Goal: Task Accomplishment & Management: Manage account settings

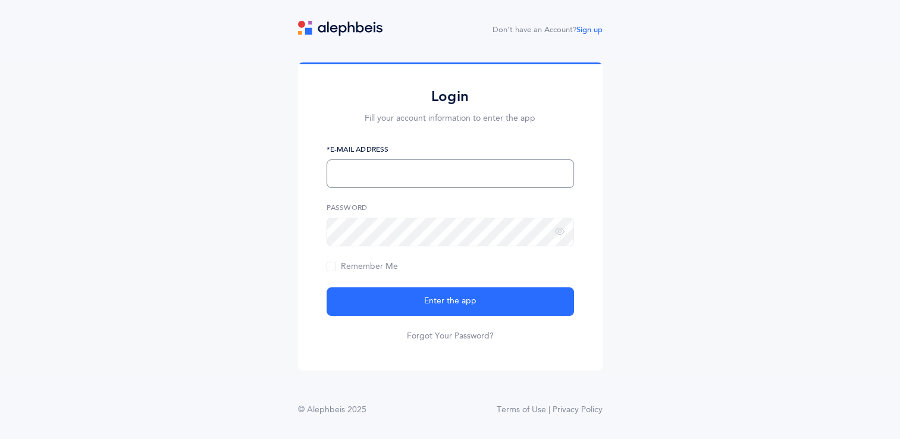
click at [392, 166] on input "text" at bounding box center [449, 173] width 247 height 29
click at [396, 166] on input "text" at bounding box center [449, 173] width 247 height 29
click at [398, 175] on input "text" at bounding box center [449, 173] width 247 height 29
click at [563, 232] on icon at bounding box center [560, 232] width 10 height 11
click at [332, 268] on span "Remember Me" at bounding box center [361, 267] width 71 height 10
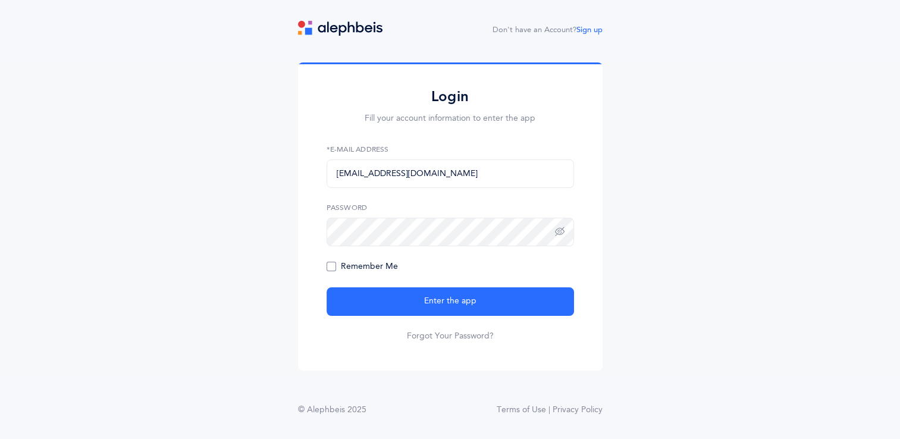
click at [0, 0] on input "Remember Me" at bounding box center [0, 0] width 0 height 0
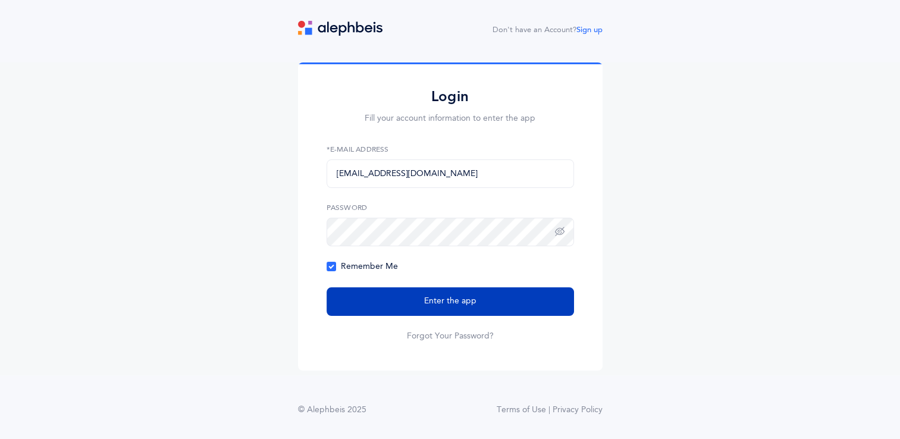
click at [363, 299] on button "Enter the app" at bounding box center [449, 301] width 247 height 29
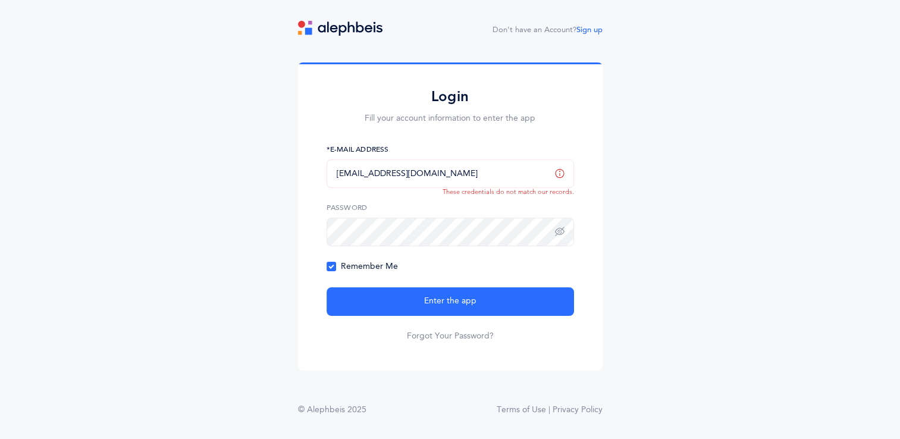
drag, startPoint x: 442, startPoint y: 172, endPoint x: 317, endPoint y: 178, distance: 125.0
click at [317, 178] on div "Login Fill your account information to enter the app mendychesney@gmail.com *E-…" at bounding box center [450, 215] width 304 height 307
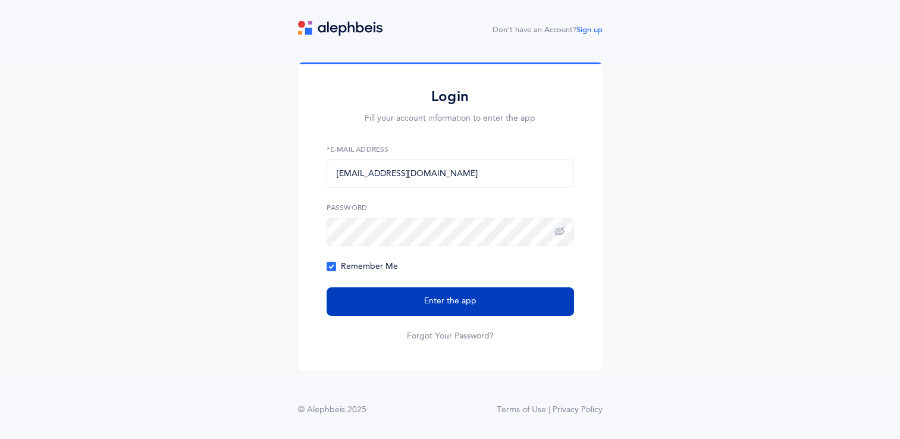
click at [419, 298] on button "Enter the app" at bounding box center [449, 301] width 247 height 29
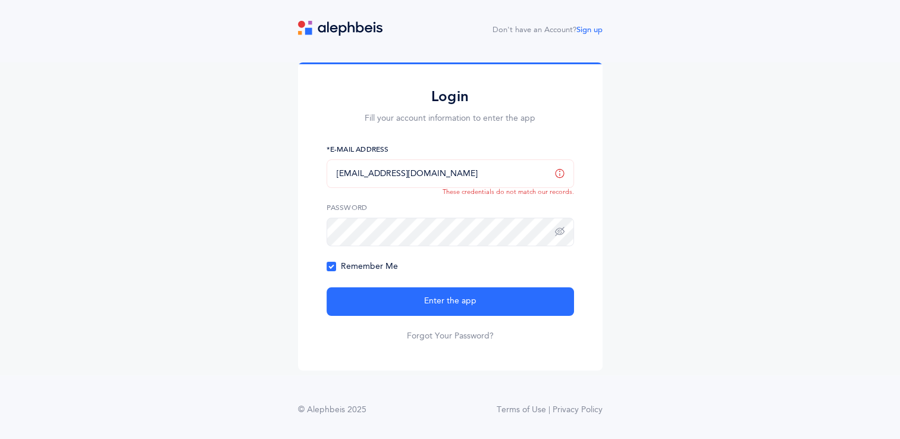
click at [460, 176] on input "[EMAIL_ADDRESS][DOMAIN_NAME]" at bounding box center [449, 173] width 247 height 29
type input "mendychesney@gmail.com"
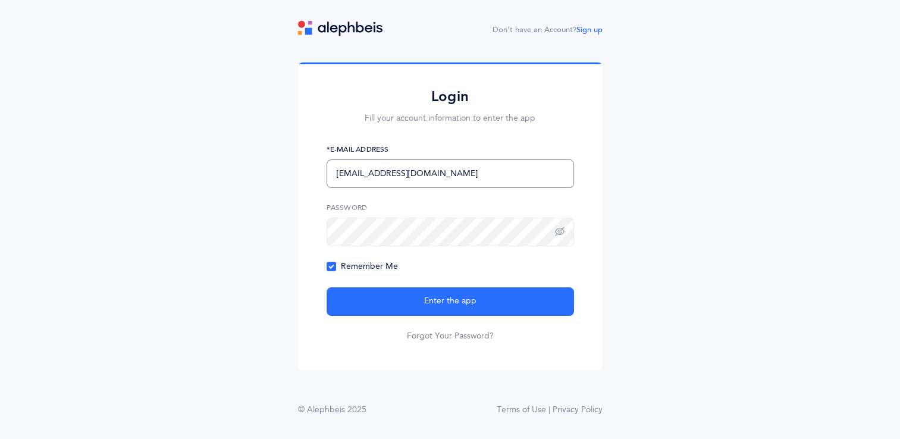
click at [326, 287] on button "Enter the app" at bounding box center [449, 301] width 247 height 29
drag, startPoint x: 687, startPoint y: 26, endPoint x: 798, endPoint y: 66, distance: 118.1
click at [592, 39] on div "Don't have an Account? Sign up Login Fill your account information to enter the…" at bounding box center [450, 230] width 900 height 419
click at [595, 30] on link "Sign up" at bounding box center [589, 30] width 26 height 8
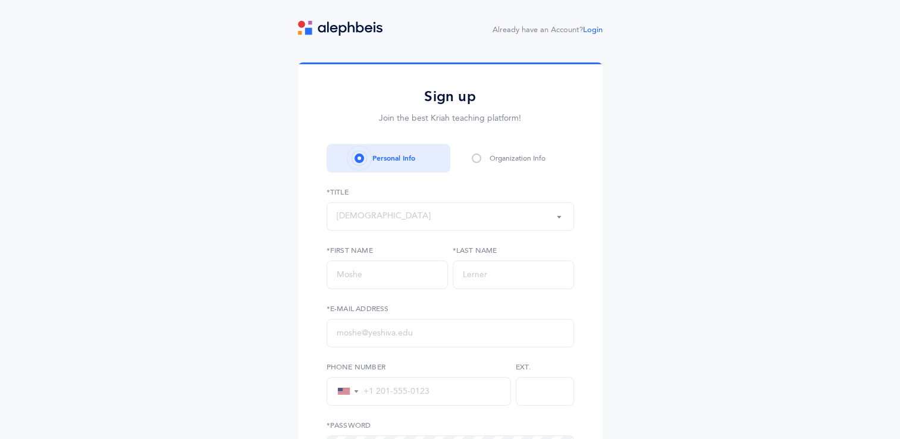
click at [442, 221] on div "Rabbi" at bounding box center [450, 216] width 227 height 20
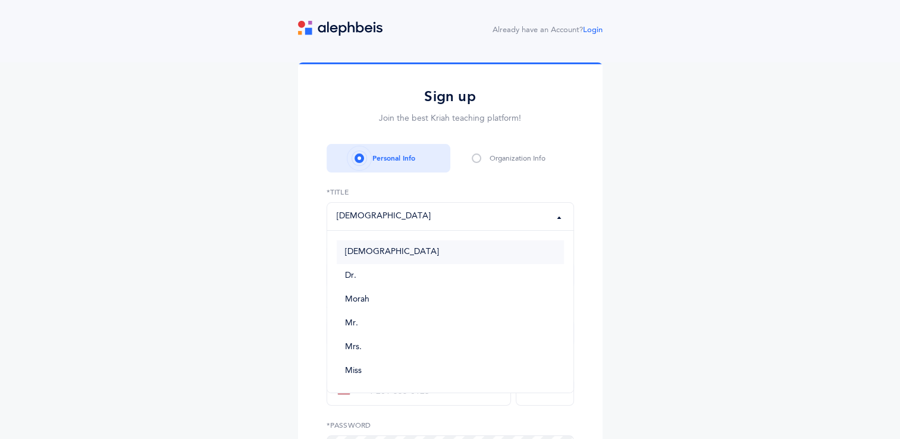
click at [425, 244] on link "[DEMOGRAPHIC_DATA]" at bounding box center [450, 252] width 227 height 24
select select "1"
click at [397, 278] on input "text" at bounding box center [386, 274] width 121 height 29
type input "Menachem"
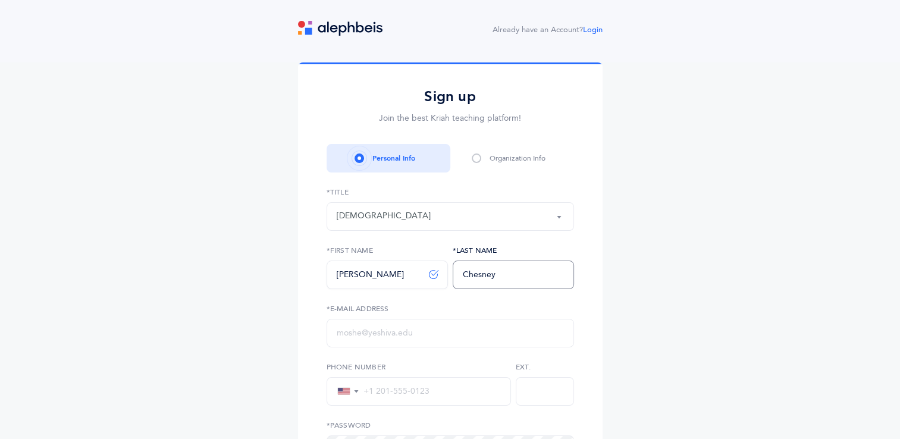
type input "Chesney"
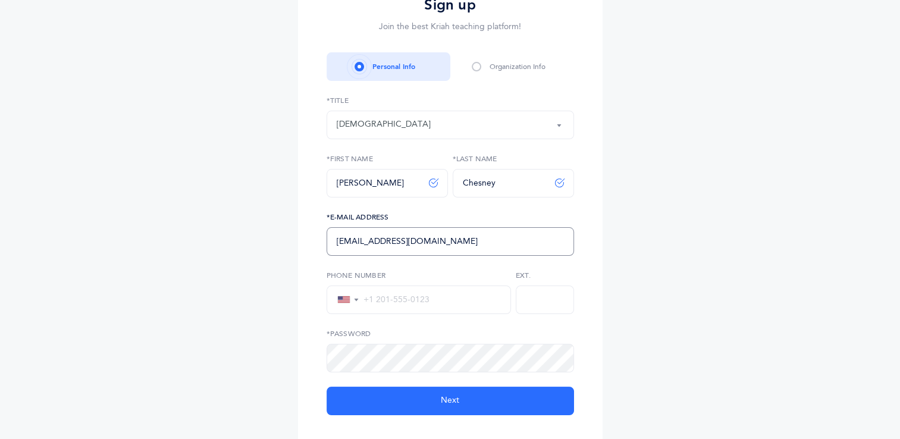
scroll to position [119, 0]
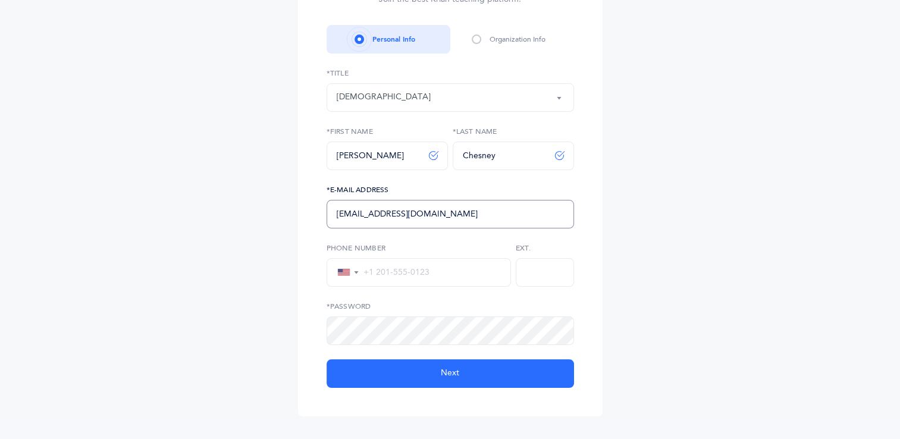
type input "rabbichesney@chederphiladelphia.org"
click at [409, 277] on input "tel" at bounding box center [430, 272] width 142 height 11
type input "+1 929-213-7300"
click at [546, 332] on icon at bounding box center [546, 330] width 10 height 11
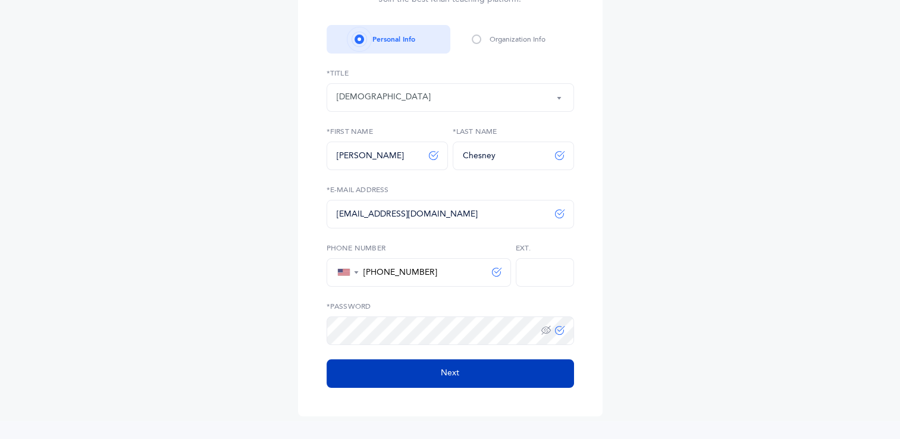
click at [503, 373] on button "Next" at bounding box center [449, 373] width 247 height 29
select select
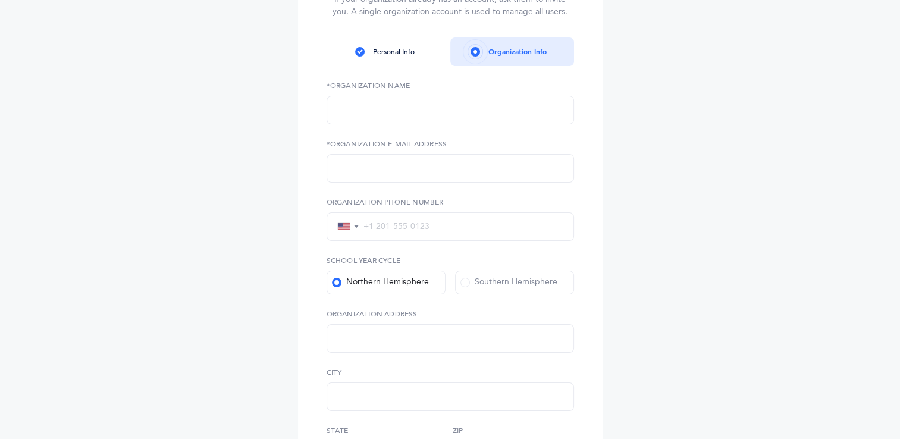
scroll to position [0, 0]
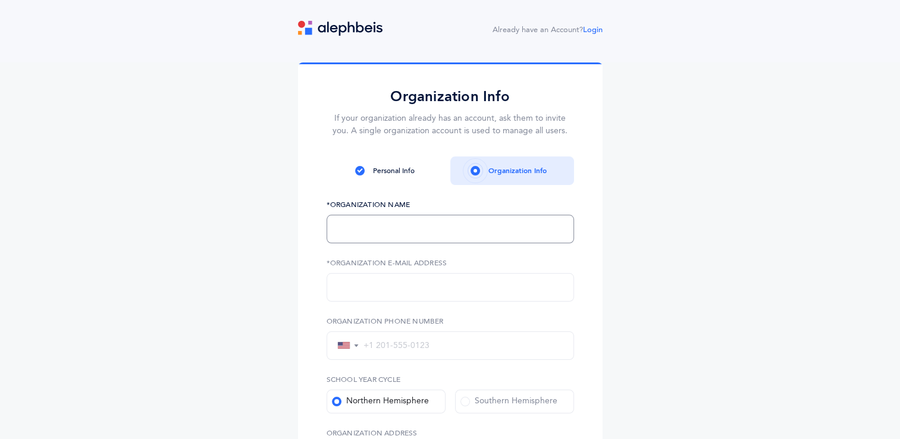
click at [492, 233] on input "text" at bounding box center [449, 229] width 247 height 29
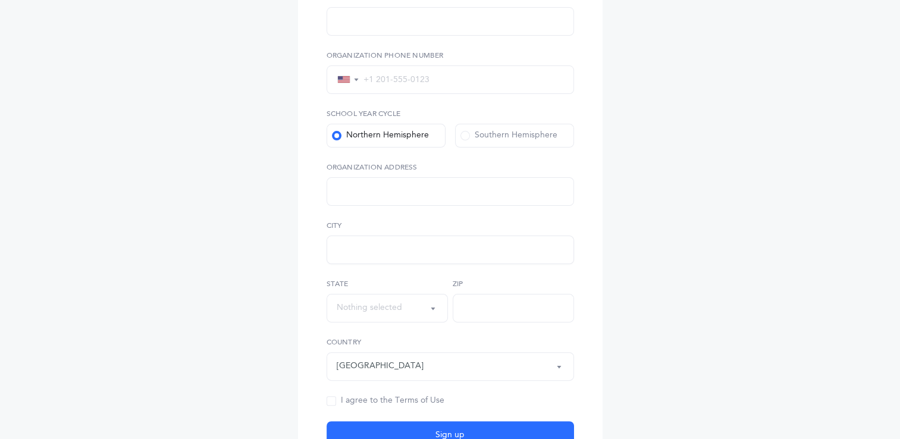
scroll to position [297, 0]
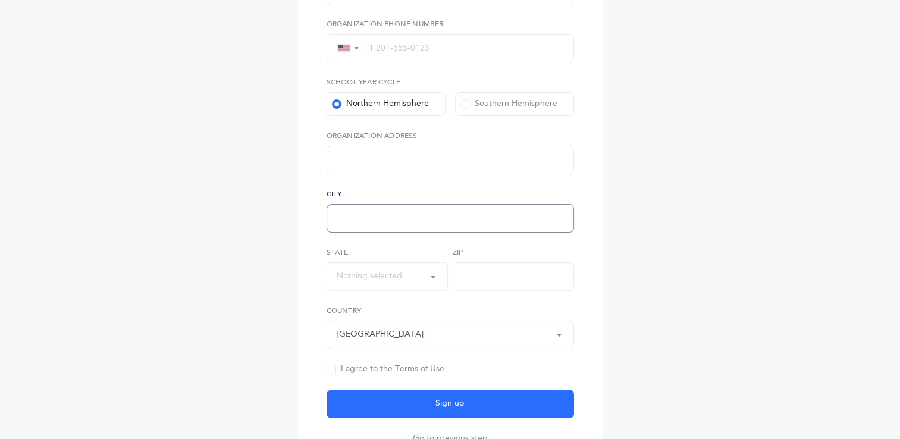
click at [380, 215] on input "text" at bounding box center [449, 218] width 247 height 29
type input "Philadelphia"
type input "p"
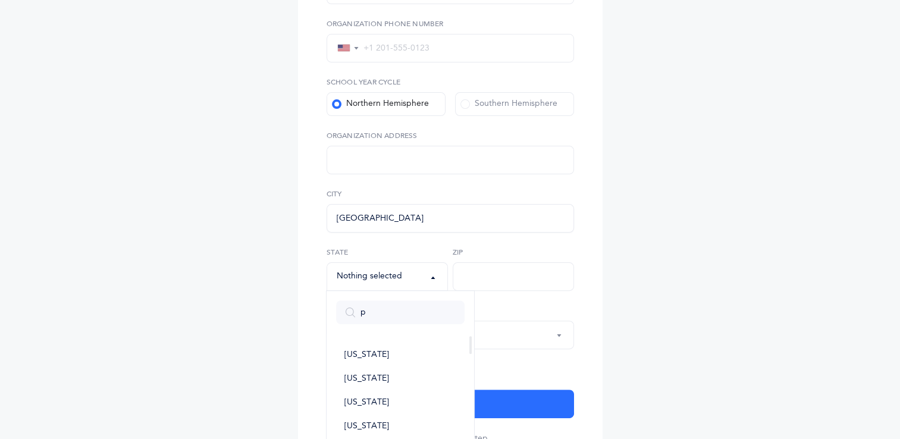
select select
type input "pa"
select select
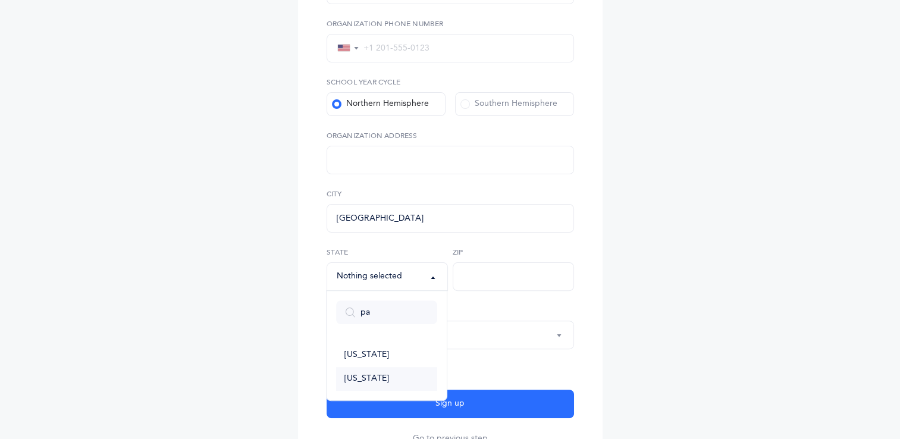
type input "pa"
click at [406, 375] on link "Pennsylvania" at bounding box center [386, 379] width 101 height 24
select select "Pennsylvania"
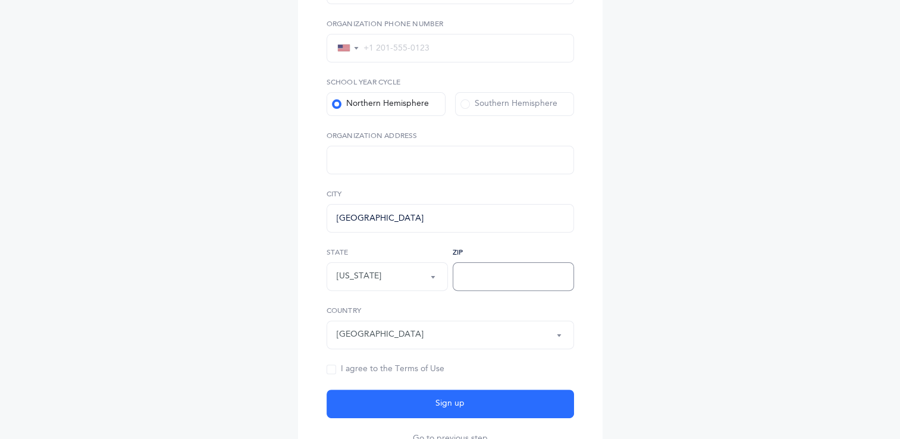
click at [471, 286] on input "text" at bounding box center [513, 276] width 121 height 29
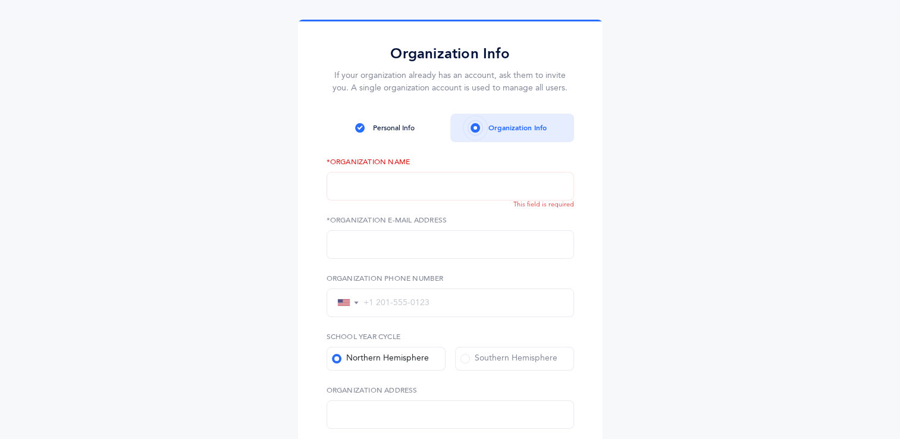
scroll to position [59, 0]
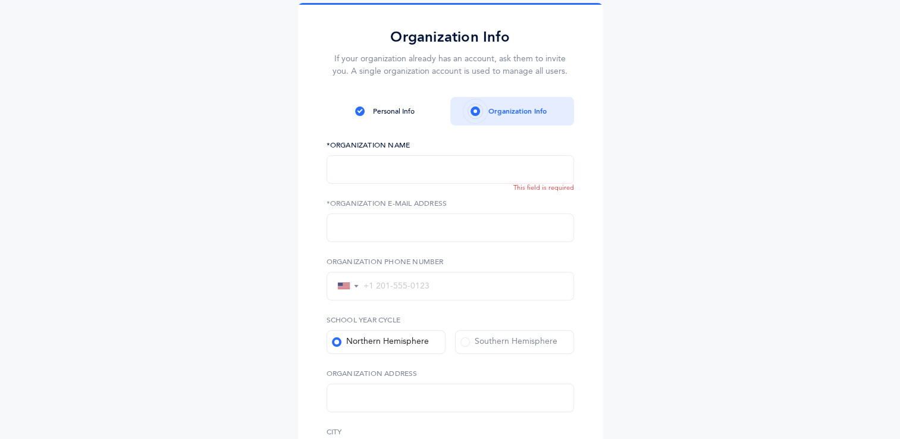
drag, startPoint x: 426, startPoint y: 157, endPoint x: 391, endPoint y: 158, distance: 34.5
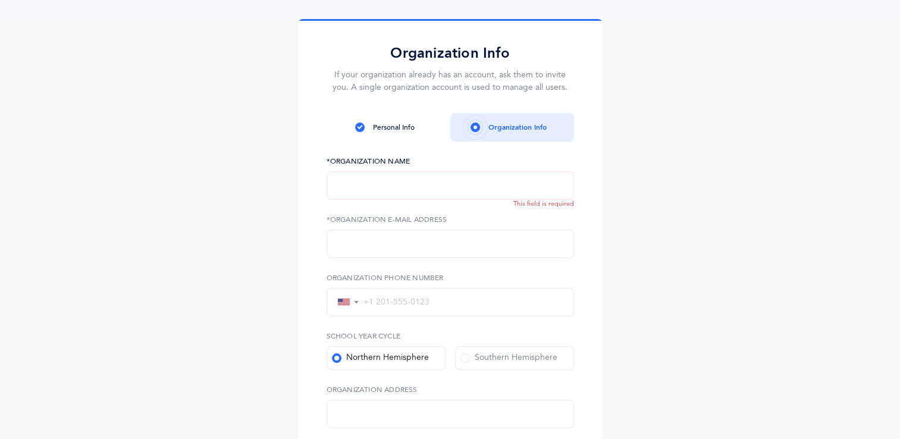
scroll to position [0, 0]
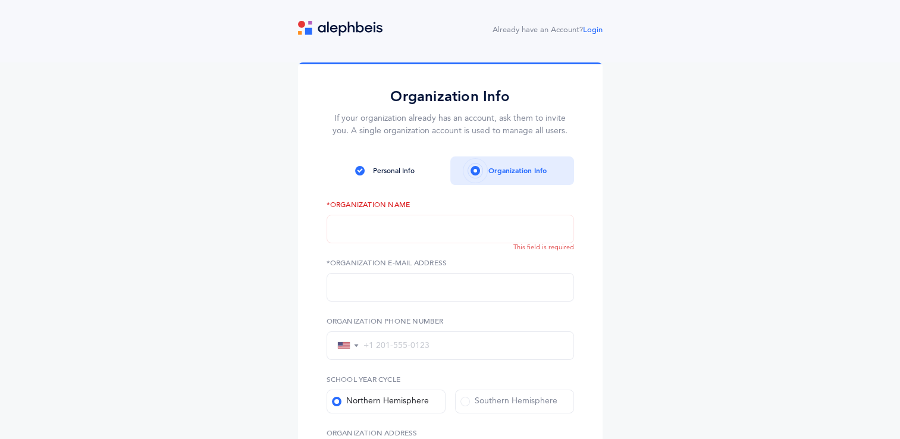
drag, startPoint x: 285, startPoint y: 112, endPoint x: 210, endPoint y: 114, distance: 74.9
click at [373, 178] on div "Personal Info" at bounding box center [388, 170] width 124 height 29
click at [377, 172] on div "Personal Info" at bounding box center [394, 170] width 42 height 11
click at [393, 164] on div "Personal Info" at bounding box center [388, 170] width 124 height 29
click at [400, 161] on div "Personal Info" at bounding box center [388, 170] width 124 height 29
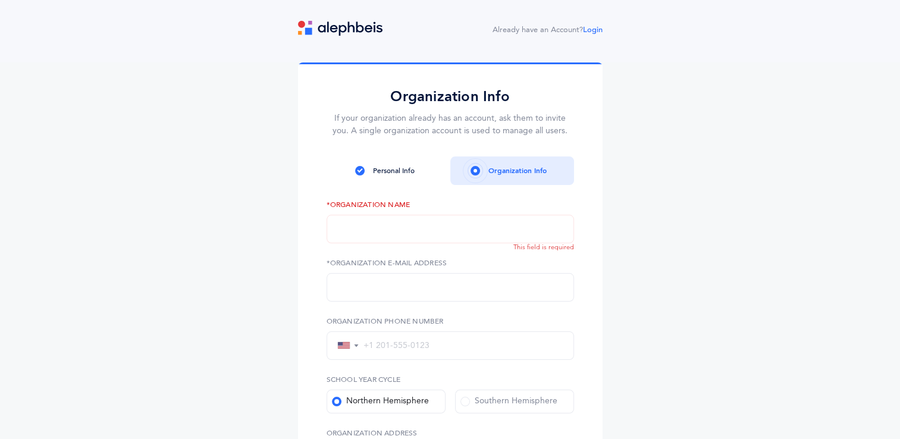
click at [400, 166] on div "Personal Info" at bounding box center [394, 170] width 42 height 11
drag, startPoint x: 413, startPoint y: 168, endPoint x: 372, endPoint y: 177, distance: 42.0
click at [372, 177] on div "Personal Info" at bounding box center [388, 170] width 124 height 29
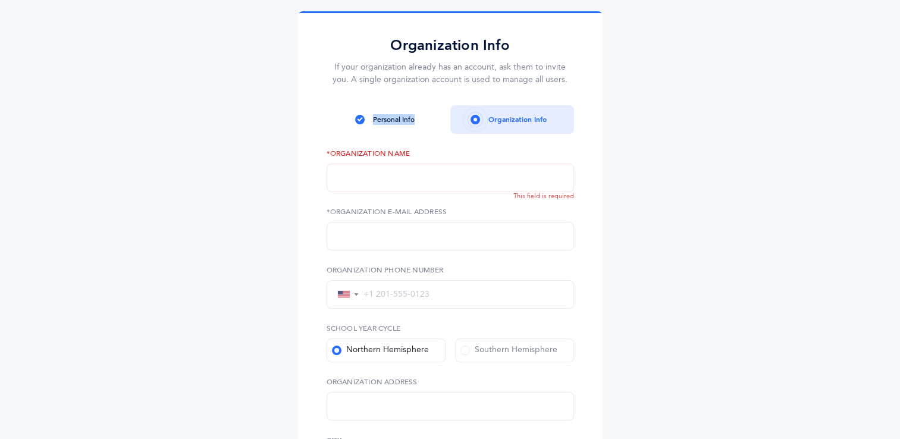
scroll to position [59, 0]
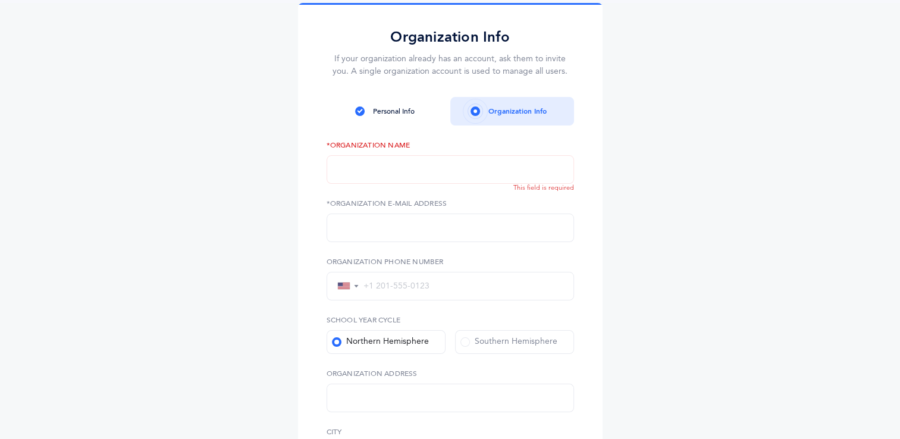
click at [309, 161] on div "Sign up Join the best Kriah teaching platform! Personal Info Organization Info …" at bounding box center [450, 356] width 304 height 707
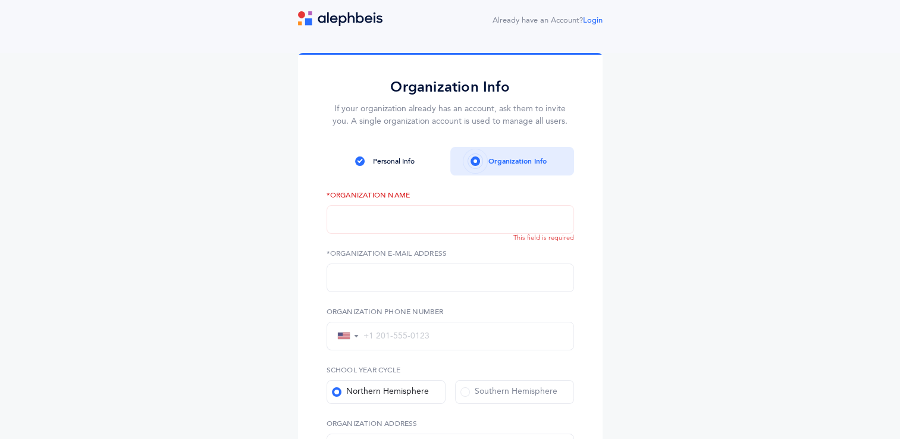
scroll to position [0, 0]
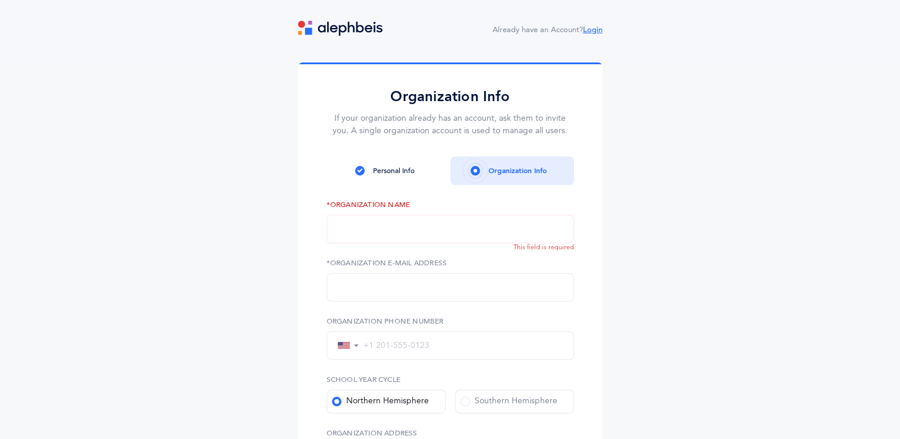
click at [588, 30] on link "Login" at bounding box center [593, 30] width 20 height 8
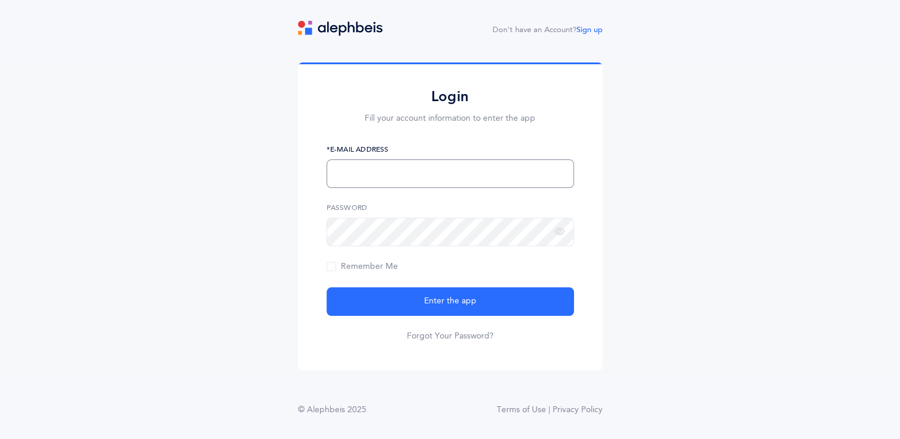
click at [425, 168] on input "text" at bounding box center [449, 173] width 247 height 29
click at [425, 165] on input "text" at bounding box center [449, 173] width 247 height 29
type input "[EMAIL_ADDRESS][DOMAIN_NAME]"
click at [476, 336] on link "Forgot Your Password?" at bounding box center [450, 336] width 87 height 12
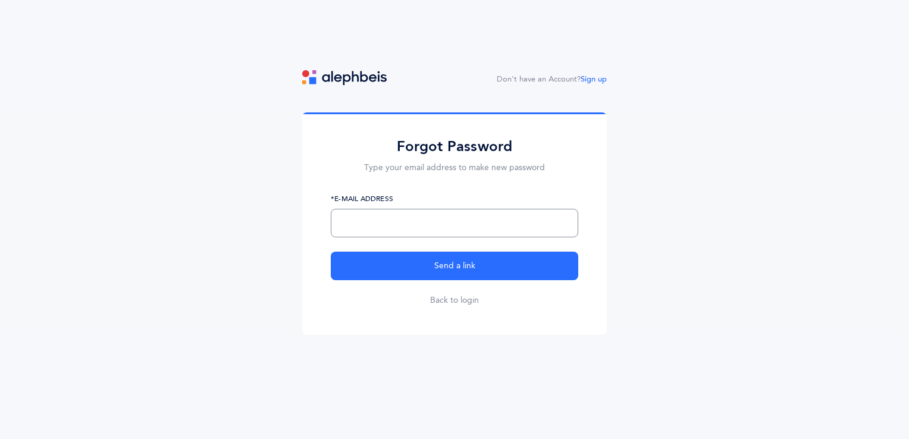
click at [420, 221] on input "text" at bounding box center [454, 223] width 247 height 29
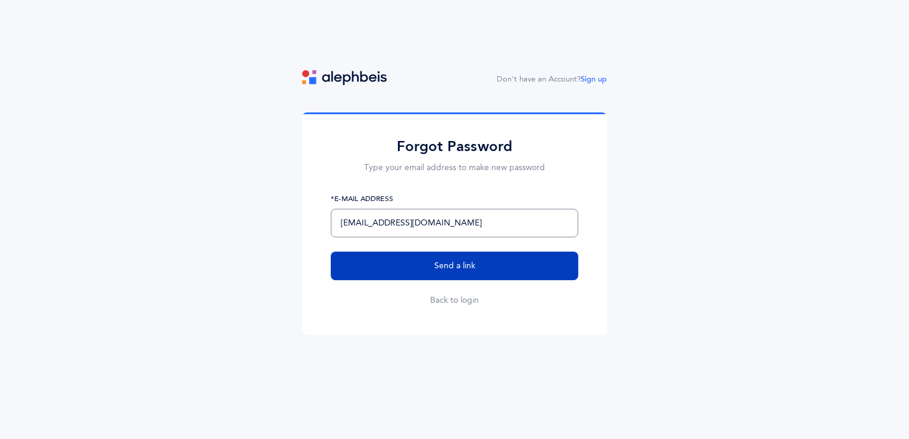
type input "[EMAIL_ADDRESS][DOMAIN_NAME]"
click at [440, 270] on span "Send a link" at bounding box center [454, 266] width 41 height 12
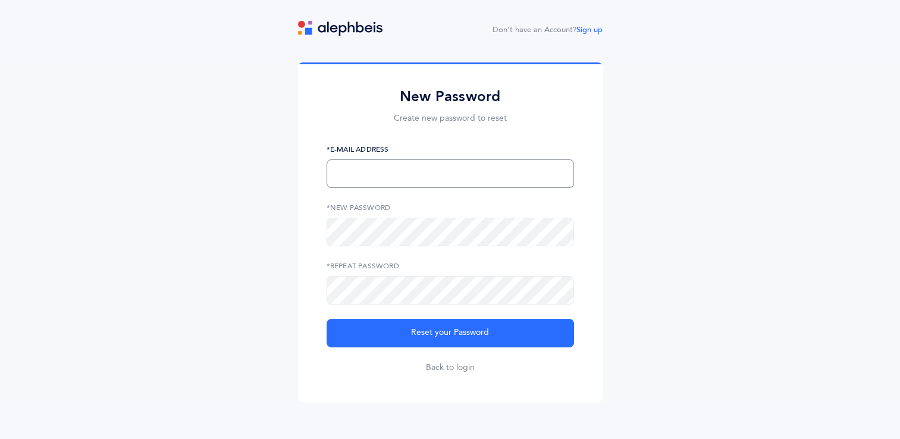
click at [409, 177] on input "text" at bounding box center [449, 173] width 247 height 29
type input "R"
type input "[EMAIL_ADDRESS][DOMAIN_NAME]"
click at [560, 235] on icon at bounding box center [560, 232] width 10 height 11
click at [559, 294] on icon at bounding box center [560, 290] width 10 height 11
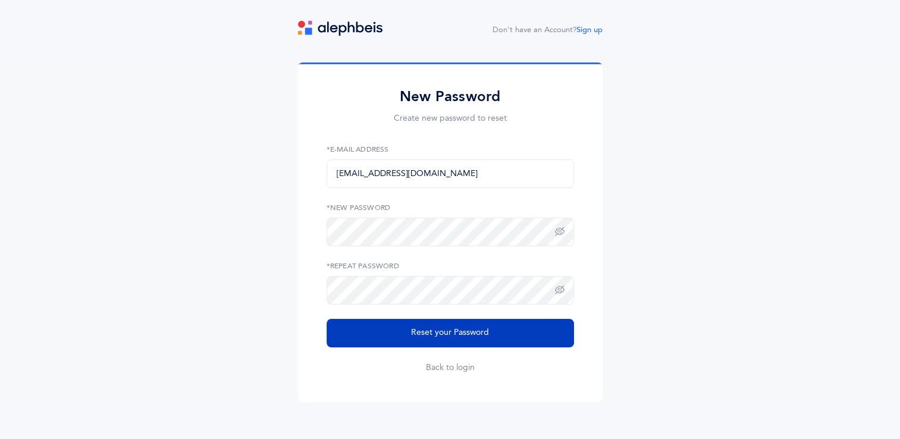
click at [490, 337] on button "Reset your Password" at bounding box center [449, 333] width 247 height 29
click at [433, 332] on span "Reset your Password" at bounding box center [450, 332] width 78 height 12
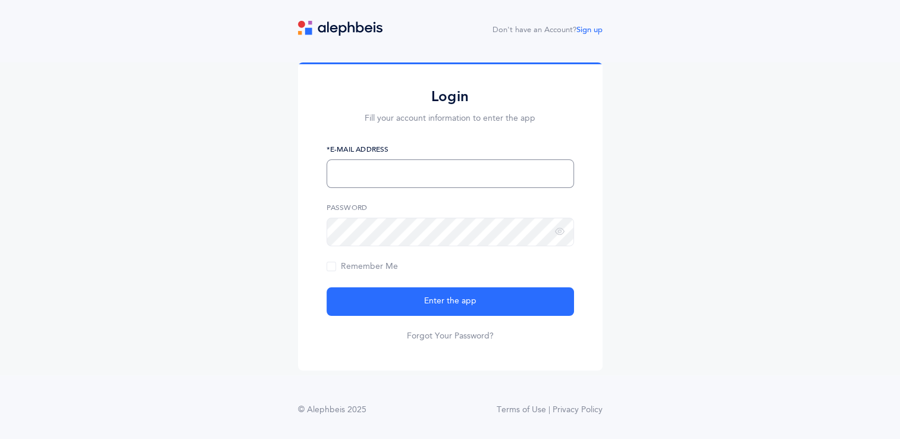
click at [446, 175] on input "text" at bounding box center [449, 173] width 247 height 29
type input "[EMAIL_ADDRESS][DOMAIN_NAME]"
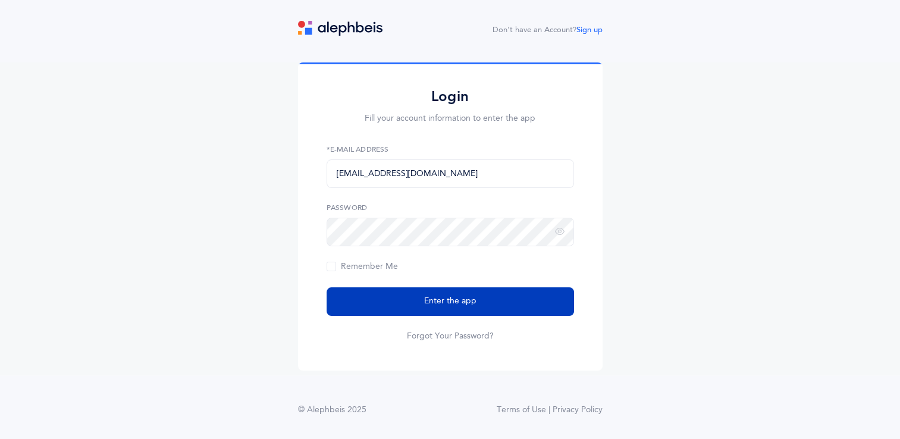
click at [495, 304] on button "Enter the app" at bounding box center [449, 301] width 247 height 29
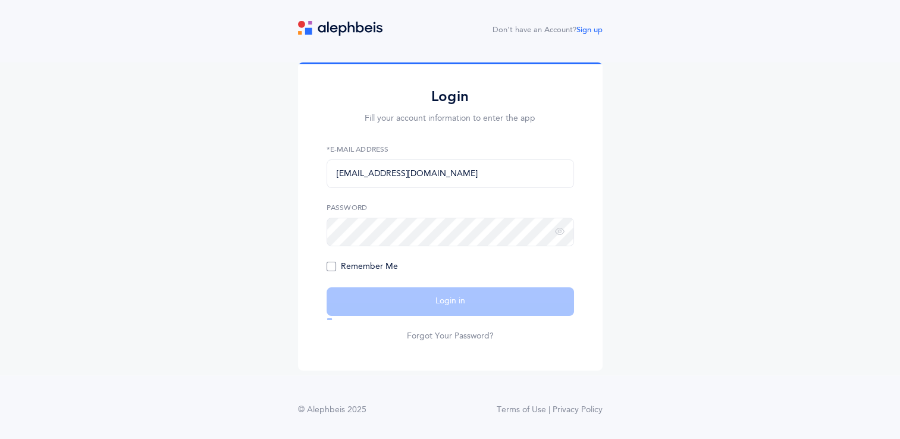
click at [332, 264] on span "Remember Me" at bounding box center [361, 267] width 71 height 10
click at [0, 0] on input "Remember Me" at bounding box center [0, 0] width 0 height 0
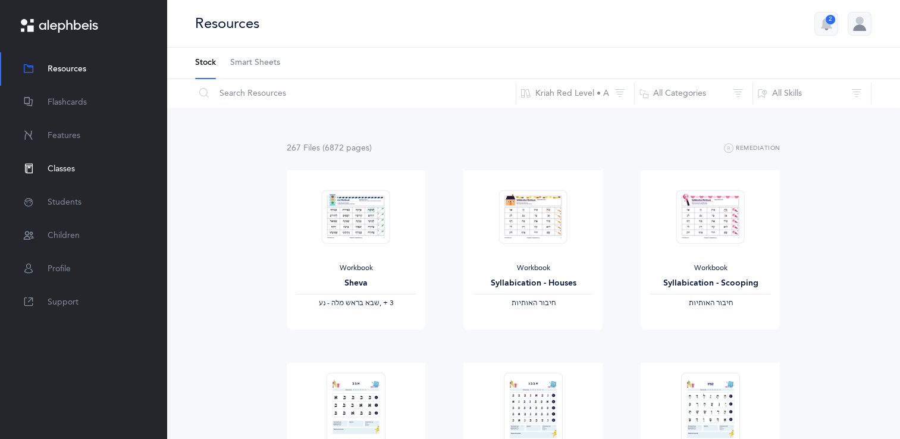
click at [64, 171] on span "Classes" at bounding box center [61, 169] width 27 height 12
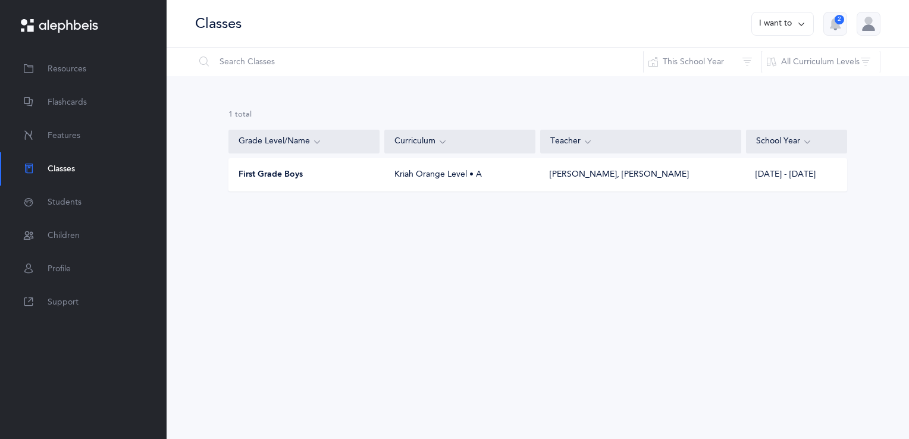
click at [372, 168] on div "First Grade Boys Kriah Orange Level • A Mendy Chesney, Chaya Goldstein 2025 - 2…" at bounding box center [537, 174] width 618 height 33
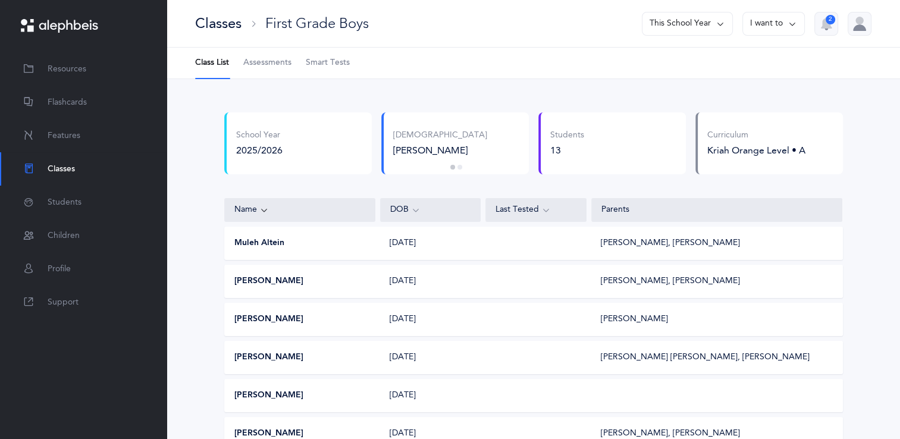
scroll to position [59, 0]
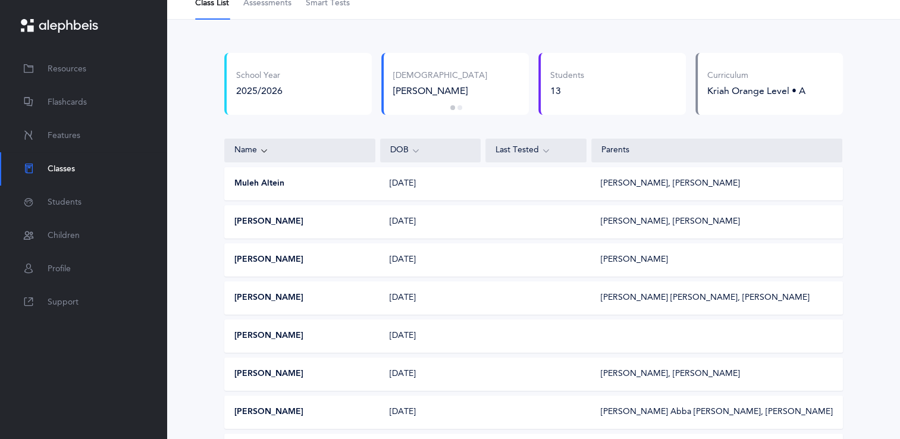
click at [506, 150] on div "Last Tested" at bounding box center [535, 150] width 81 height 13
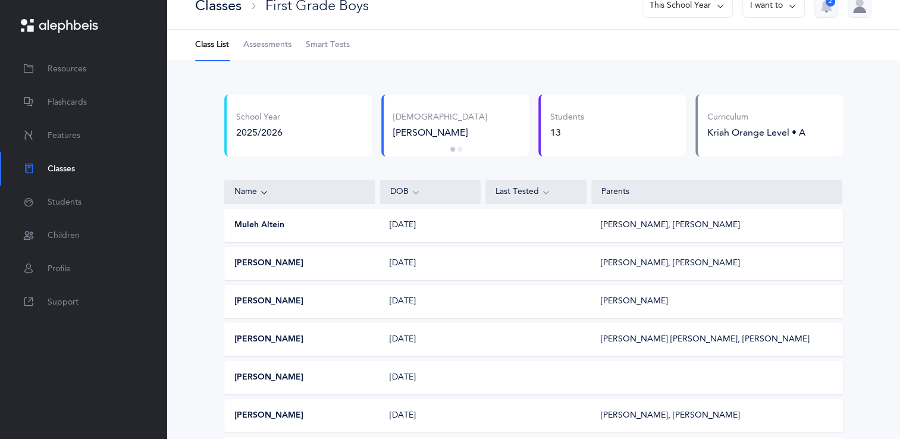
scroll to position [0, 0]
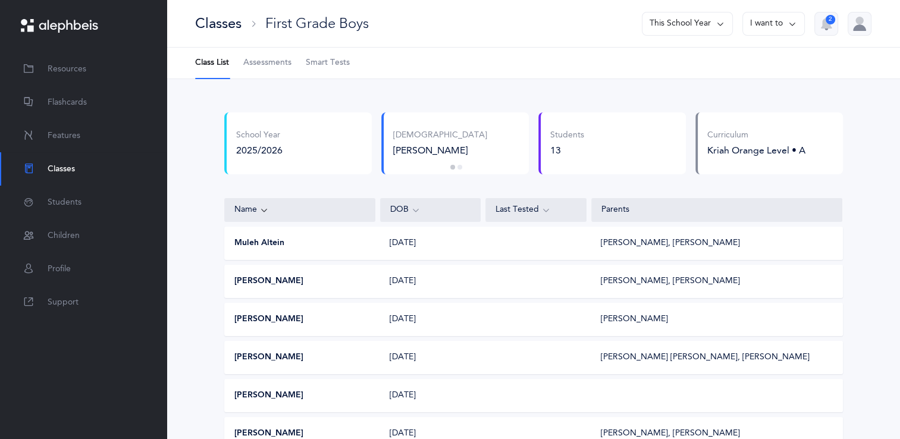
click at [426, 144] on div "[PERSON_NAME]" at bounding box center [456, 150] width 126 height 13
click at [460, 165] on button "2" at bounding box center [459, 167] width 5 height 5
click at [250, 63] on span "Assessments" at bounding box center [267, 63] width 48 height 12
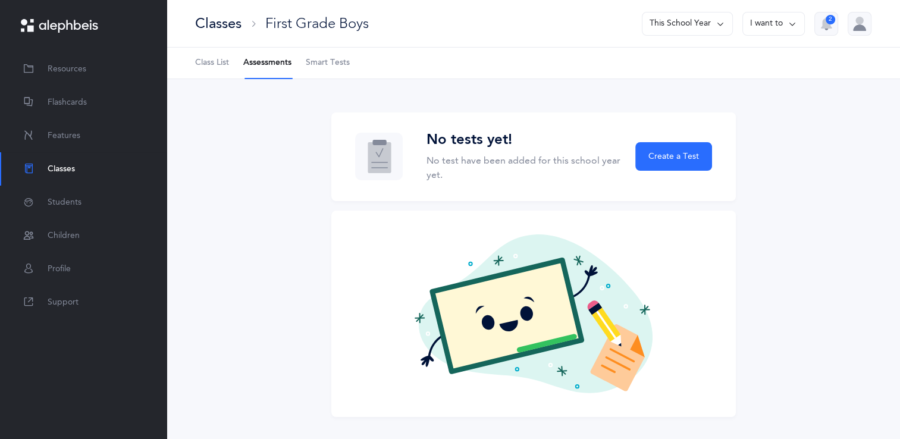
click at [319, 66] on span "Smart Tests" at bounding box center [328, 63] width 44 height 12
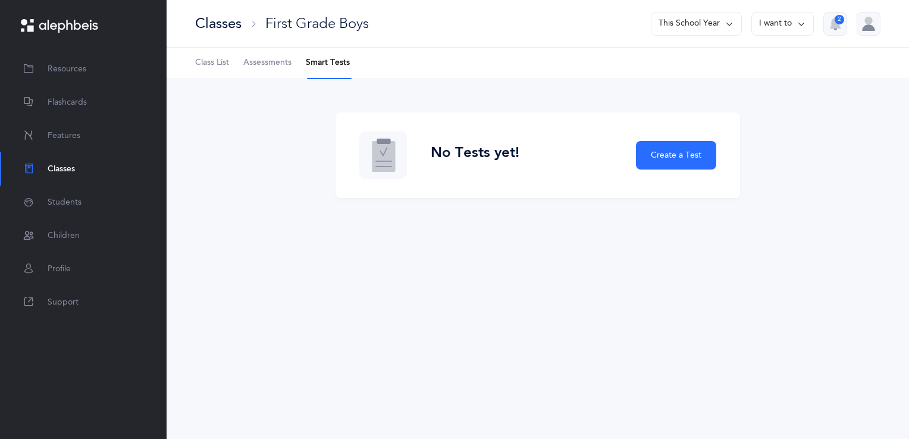
click at [206, 68] on span "Class List" at bounding box center [212, 63] width 34 height 12
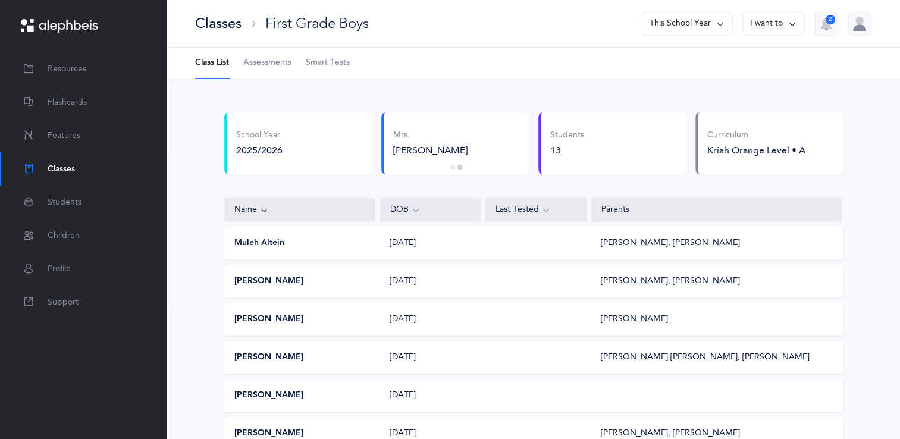
click at [278, 240] on button "Muleh Altein" at bounding box center [259, 243] width 50 height 12
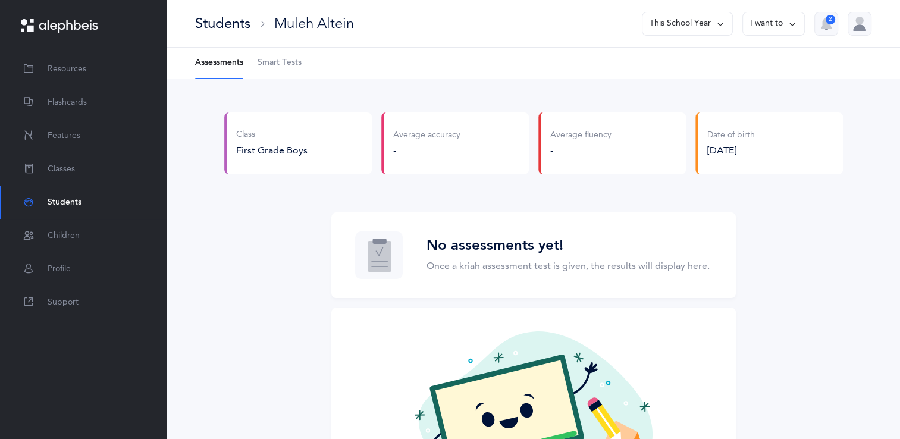
drag, startPoint x: 539, startPoint y: 178, endPoint x: 590, endPoint y: 227, distance: 70.7
drag, startPoint x: 590, startPoint y: 227, endPoint x: 551, endPoint y: 187, distance: 55.9
click at [551, 189] on div "Class First Grade Boys Average accuracy - Average fluency - Date of birth [DEMO…" at bounding box center [533, 312] width 618 height 401
click at [696, 19] on button "This School Year" at bounding box center [687, 24] width 91 height 24
click at [667, 81] on button "[DATE] - [DATE]" at bounding box center [682, 81] width 80 height 21
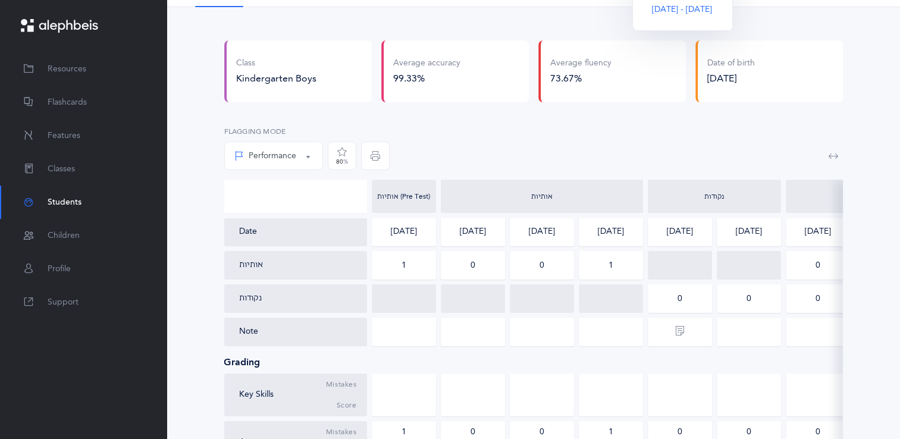
scroll to position [78, 0]
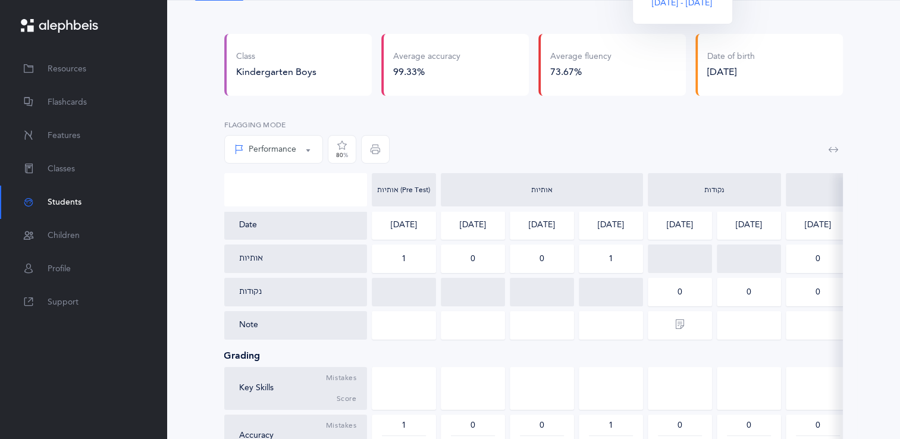
drag, startPoint x: 797, startPoint y: 191, endPoint x: 673, endPoint y: 186, distance: 123.8
click at [673, 186] on div "אותיות (Pre Test) אותיות נקודות אותיות ונקודות L2" at bounding box center [606, 189] width 764 height 33
click at [832, 149] on icon "button" at bounding box center [833, 149] width 10 height 10
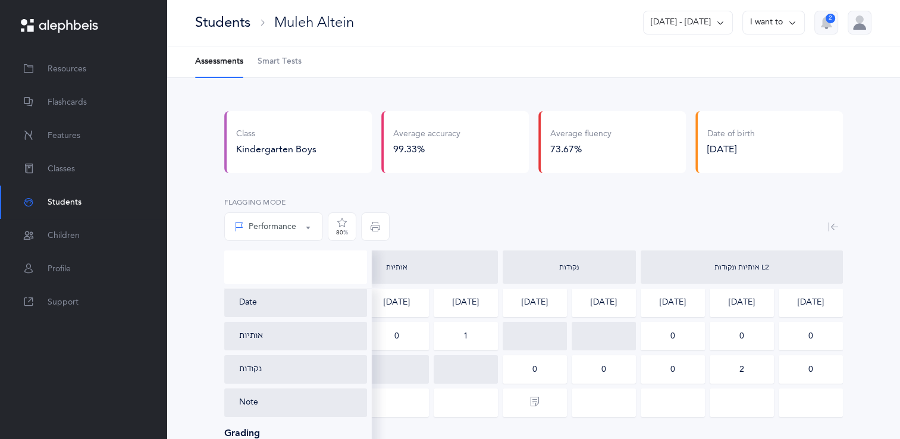
scroll to position [0, 0]
click at [271, 64] on span "Smart Tests" at bounding box center [279, 63] width 44 height 12
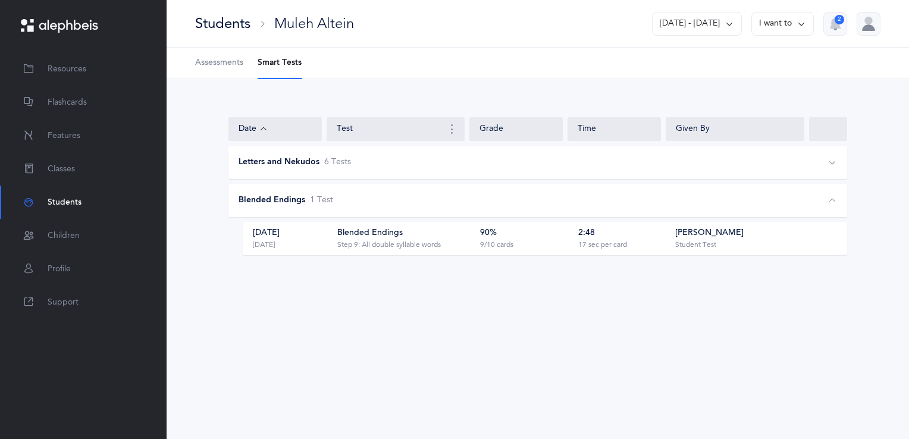
click at [215, 71] on link "Assessments" at bounding box center [219, 63] width 48 height 31
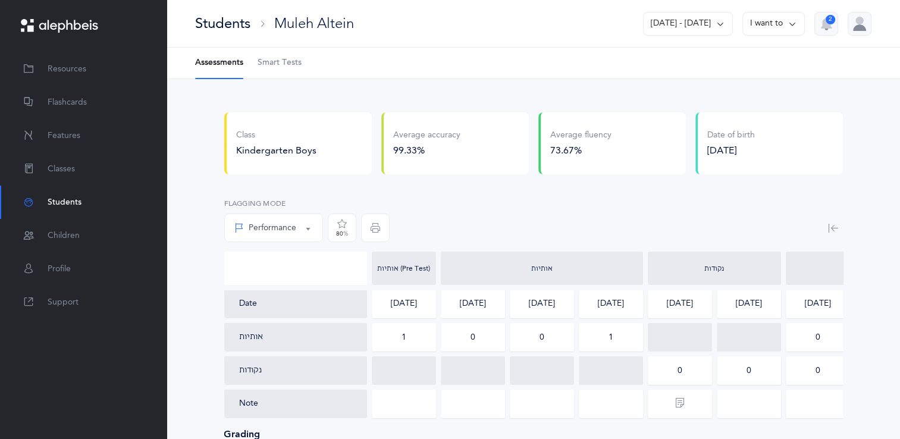
drag, startPoint x: 633, startPoint y: 50, endPoint x: 630, endPoint y: 63, distance: 13.6
drag, startPoint x: 630, startPoint y: 63, endPoint x: 61, endPoint y: 172, distance: 578.8
click at [61, 172] on span "Classes" at bounding box center [61, 169] width 27 height 12
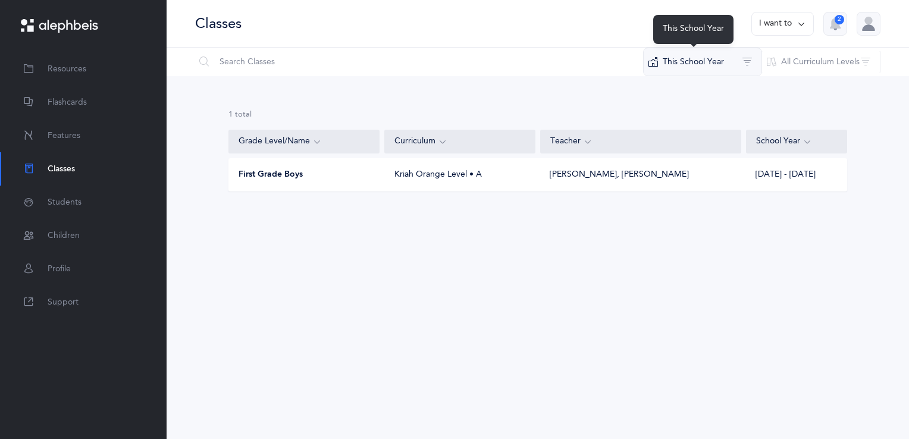
click at [731, 62] on button "This School Year" at bounding box center [702, 62] width 119 height 29
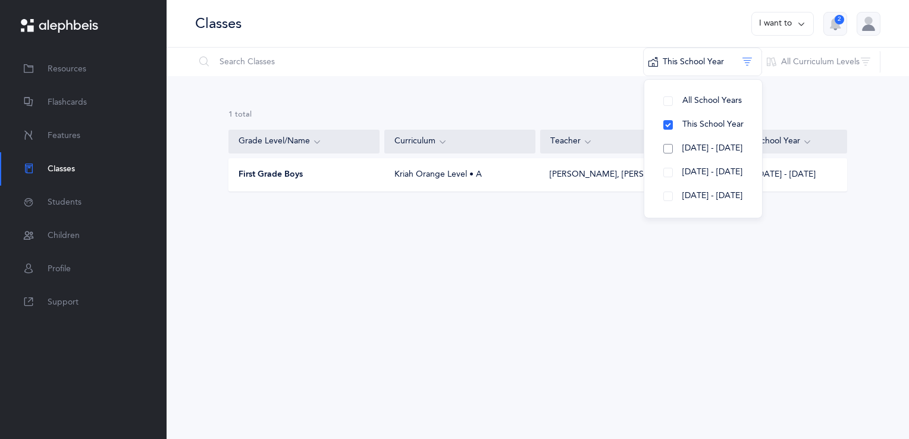
click at [700, 143] on span "[DATE] - [DATE]" at bounding box center [712, 148] width 60 height 10
click at [508, 251] on div "2 results total Grade Level/Name Curriculum Teacher School Year First Grade Boy…" at bounding box center [537, 179] width 742 height 206
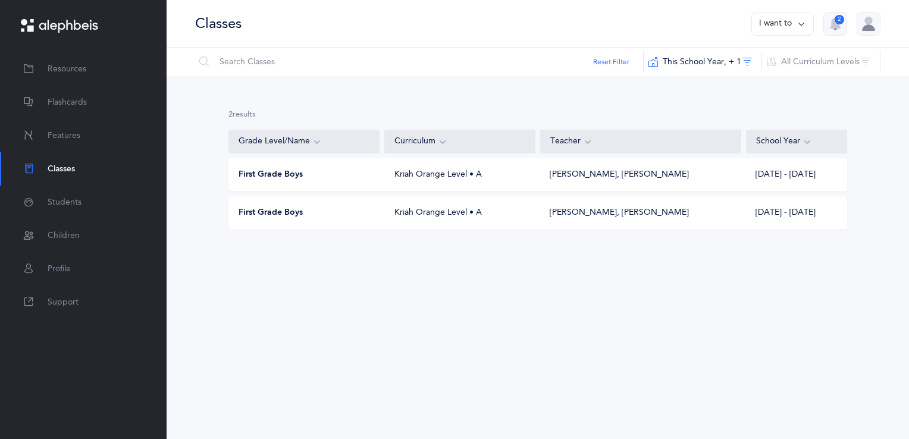
click at [523, 215] on div "Kriah Orange Level • A" at bounding box center [460, 213] width 151 height 12
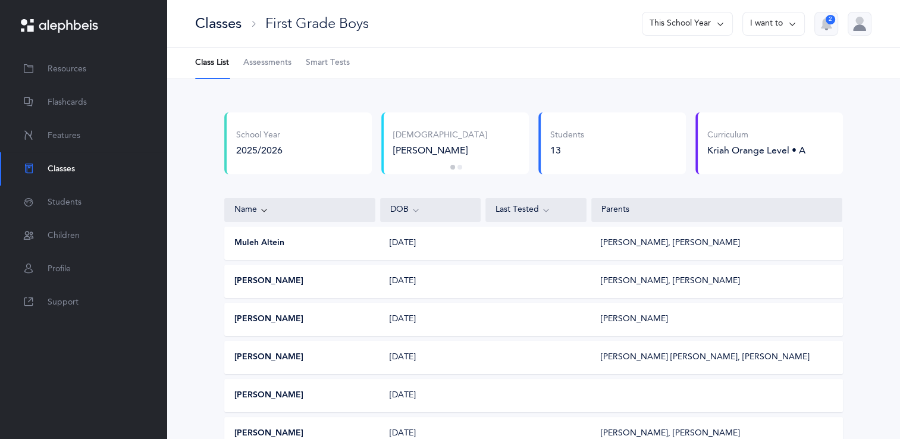
click at [257, 67] on span "Assessments" at bounding box center [267, 63] width 48 height 12
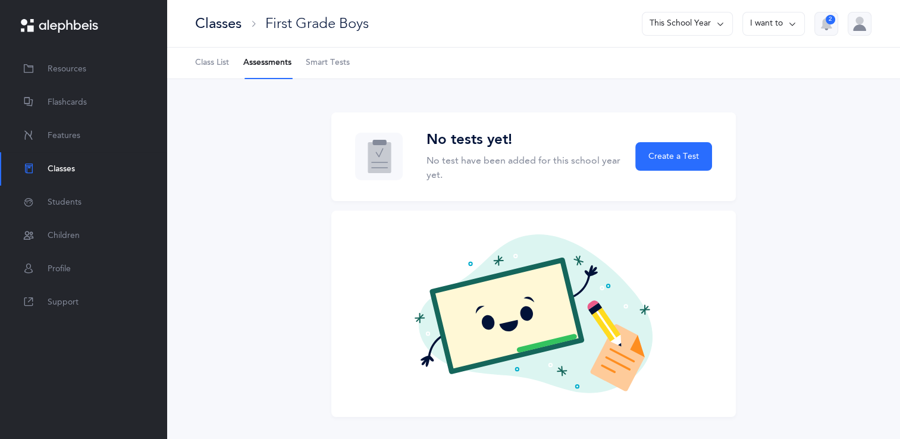
click at [324, 57] on link "Smart Tests" at bounding box center [328, 63] width 44 height 31
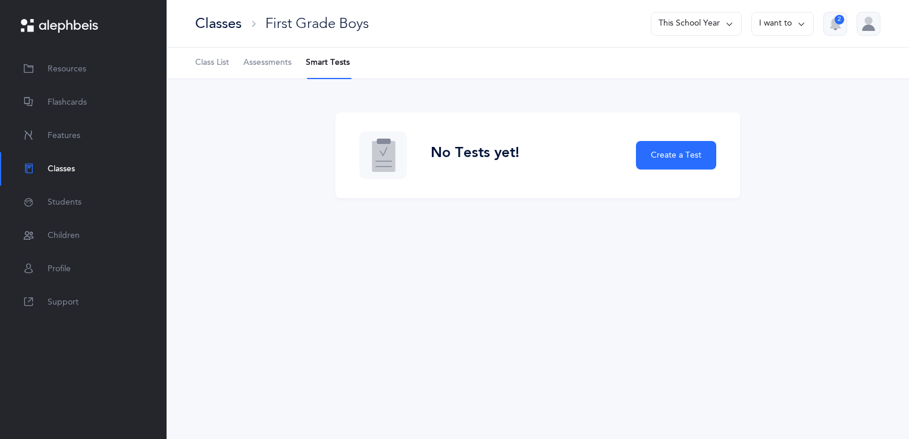
click at [268, 62] on span "Assessments" at bounding box center [267, 63] width 48 height 12
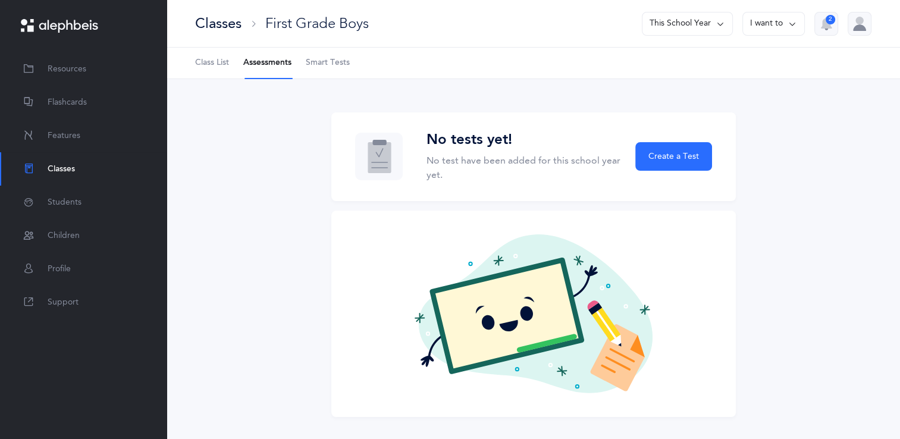
click at [689, 26] on button "This School Year" at bounding box center [687, 24] width 91 height 24
click at [687, 77] on button "[DATE] - [DATE]" at bounding box center [682, 81] width 80 height 21
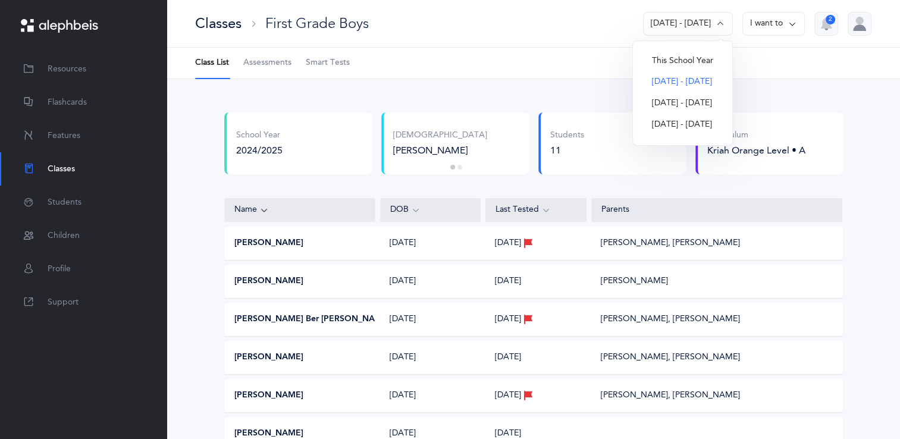
click at [264, 65] on span "Assessments" at bounding box center [267, 63] width 48 height 12
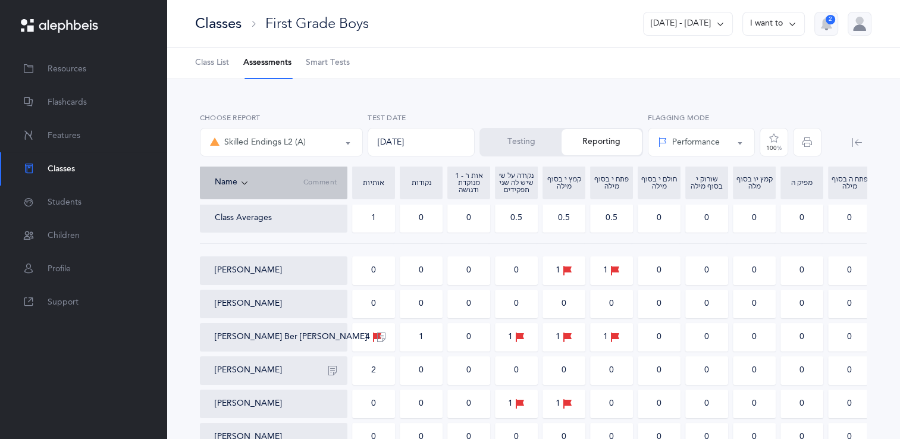
click at [669, 24] on button "[DATE] - [DATE]" at bounding box center [688, 24] width 90 height 24
click at [680, 60] on button "This School Year" at bounding box center [682, 61] width 80 height 21
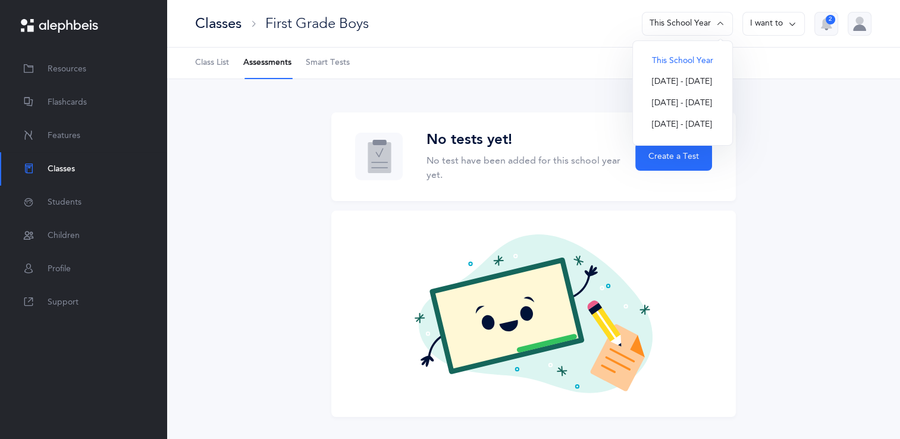
click at [224, 70] on link "Class List" at bounding box center [212, 63] width 34 height 31
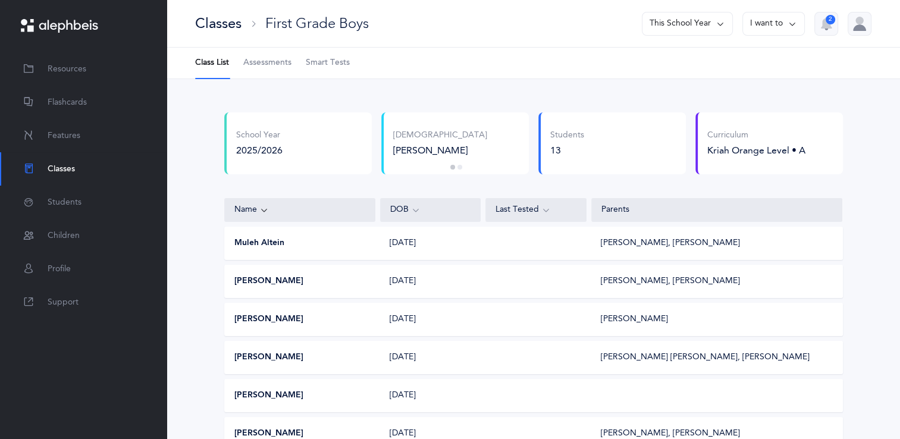
click at [77, 168] on link "Classes" at bounding box center [83, 168] width 166 height 33
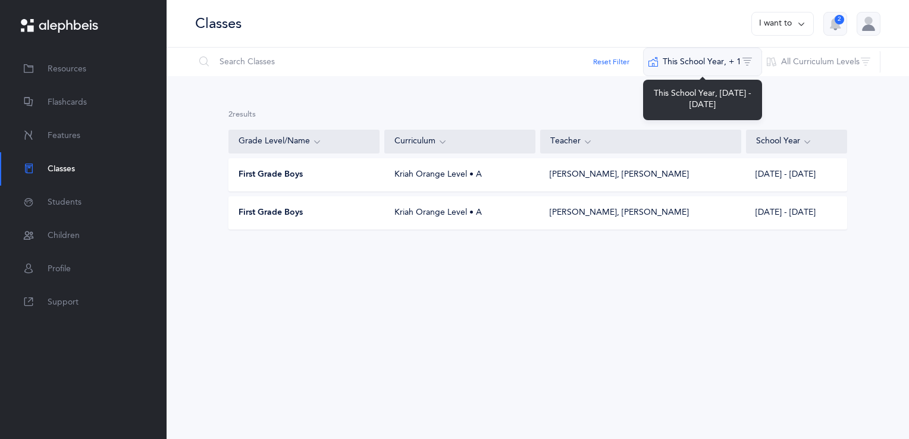
click at [695, 58] on button "This School Year‪, + 1‬" at bounding box center [702, 62] width 119 height 29
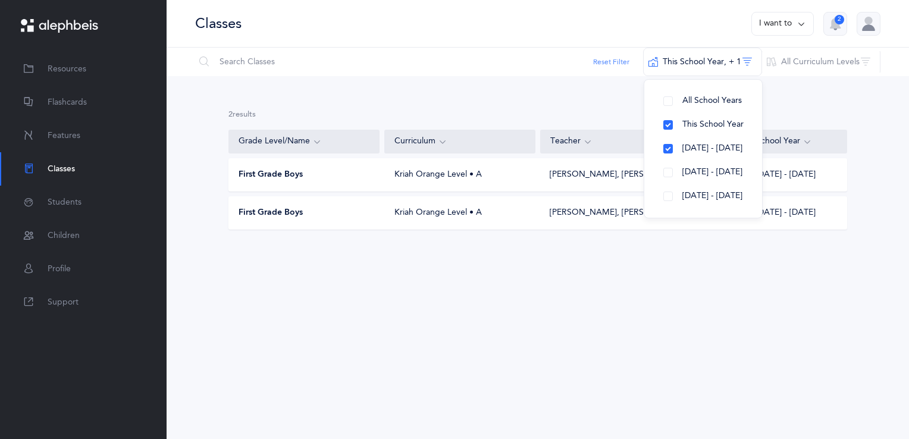
click at [618, 63] on button "Reset Filter" at bounding box center [611, 61] width 36 height 11
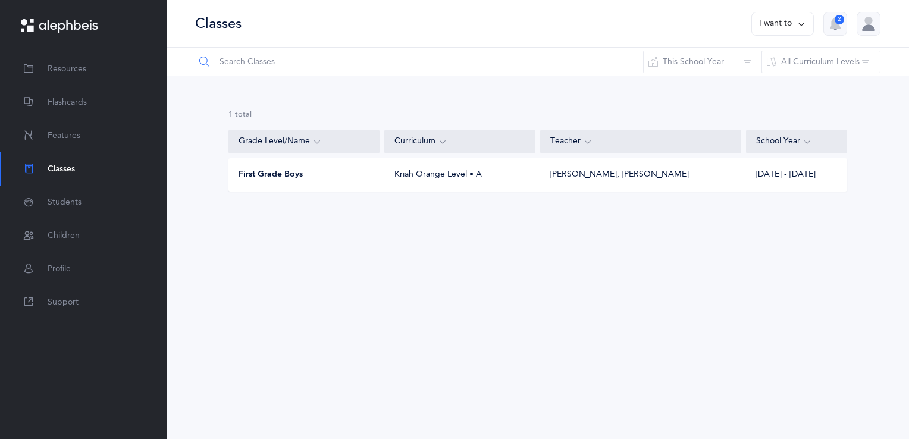
click at [268, 64] on input "text" at bounding box center [418, 62] width 449 height 29
type input "kin"
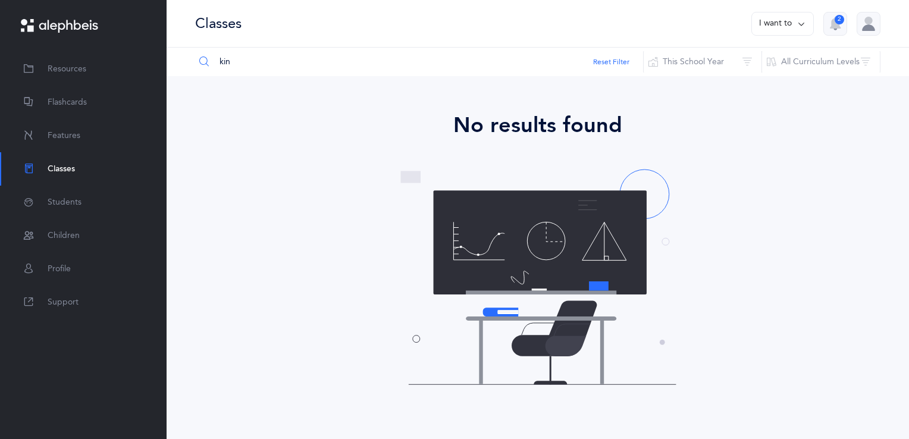
drag, startPoint x: 257, startPoint y: 59, endPoint x: 206, endPoint y: 61, distance: 51.2
click at [206, 61] on div "kin" at bounding box center [418, 62] width 449 height 29
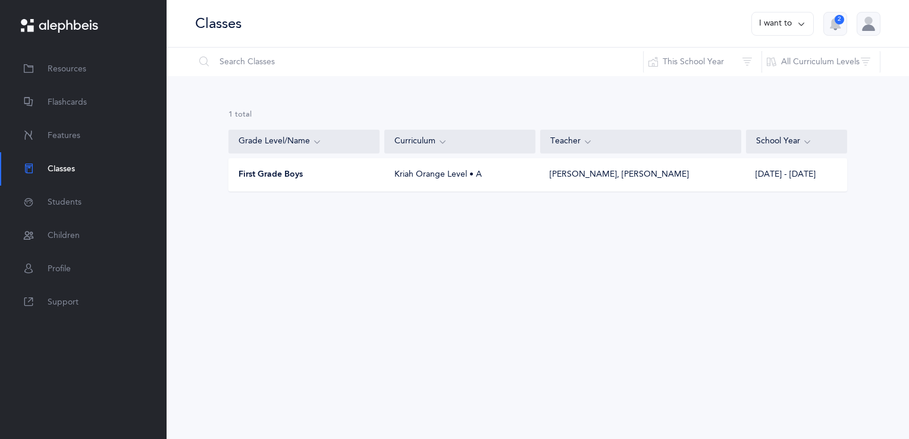
click at [210, 146] on div "1 results total Grade Level/Name Curriculum Teacher School Year First Grade Boy…" at bounding box center [537, 160] width 742 height 168
click at [62, 206] on span "Students" at bounding box center [65, 202] width 34 height 12
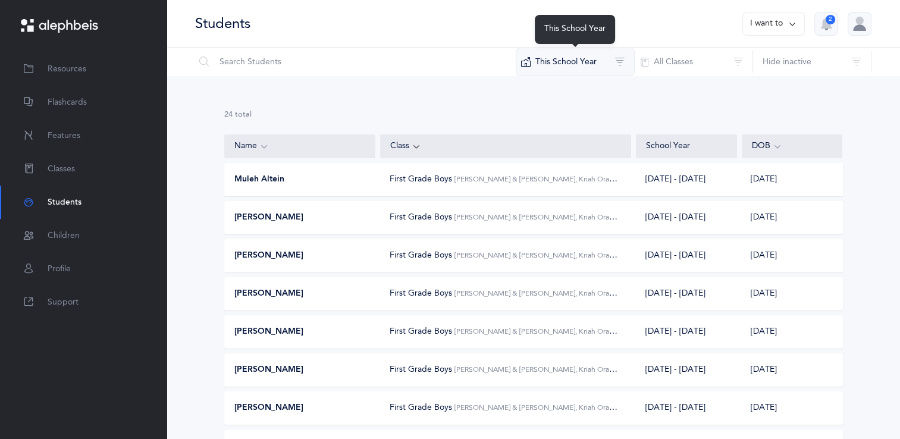
click at [617, 56] on button "This School Year" at bounding box center [575, 62] width 119 height 29
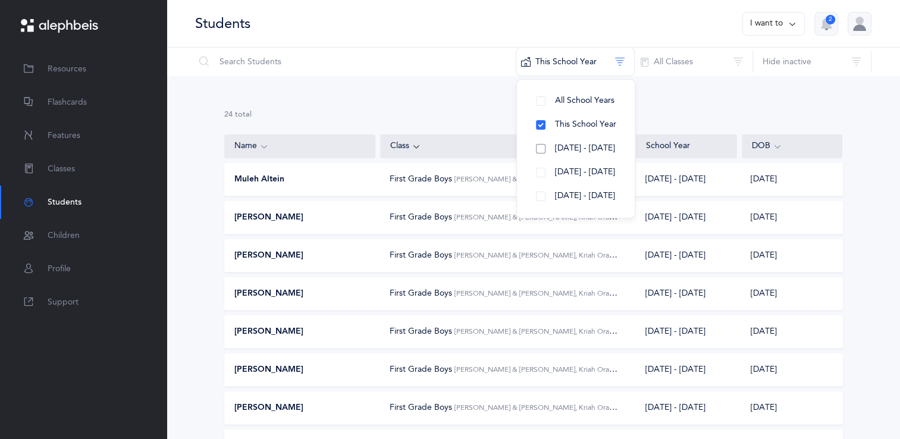
click at [568, 146] on span "[DATE] - [DATE]" at bounding box center [585, 148] width 60 height 10
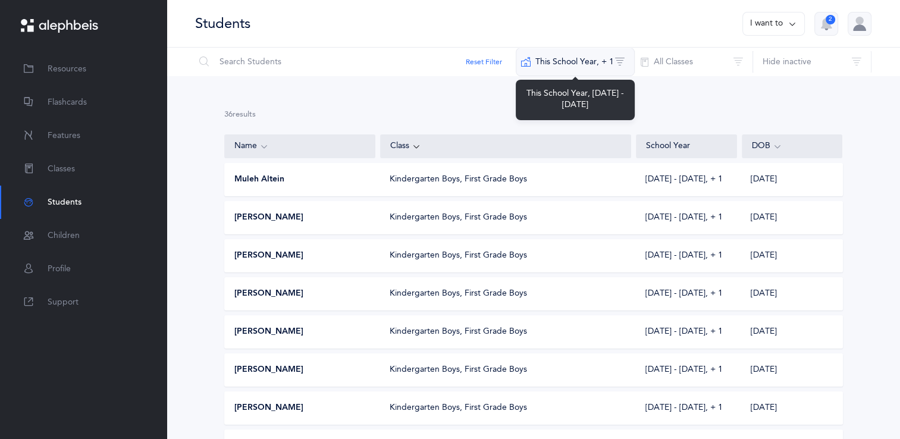
click at [604, 55] on button "This School Year‪, + 1‬" at bounding box center [575, 62] width 119 height 29
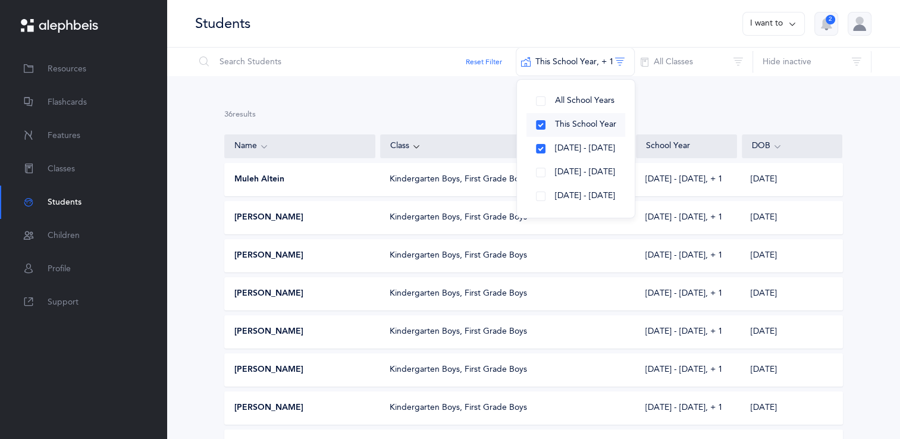
click at [542, 124] on button "This School Year" at bounding box center [575, 125] width 99 height 24
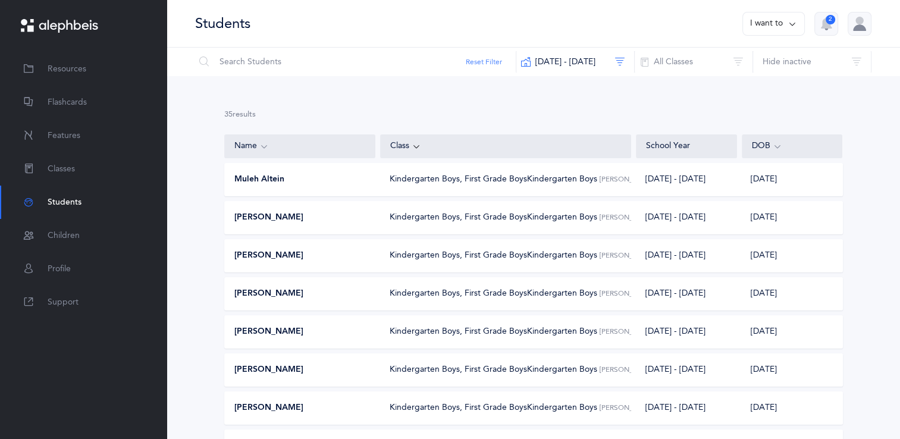
click at [478, 61] on button "Reset Filter" at bounding box center [484, 61] width 36 height 11
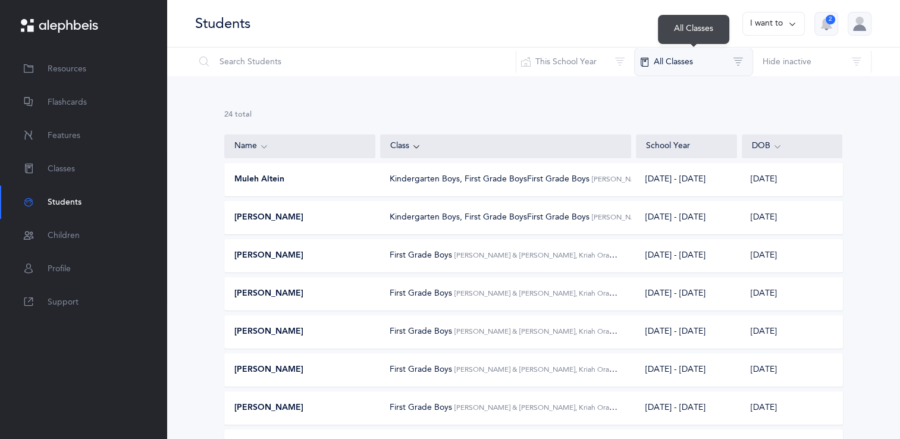
click at [646, 64] on button "All Classes" at bounding box center [693, 62] width 119 height 29
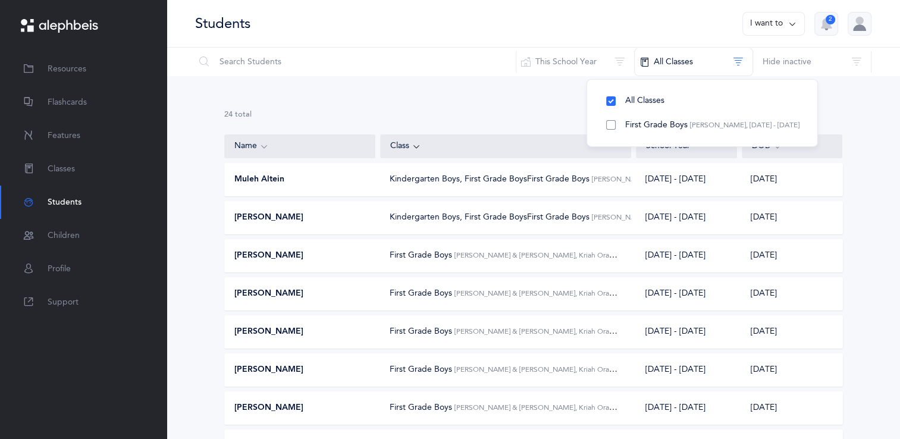
click at [649, 126] on span "First Grade Boys" at bounding box center [656, 125] width 62 height 10
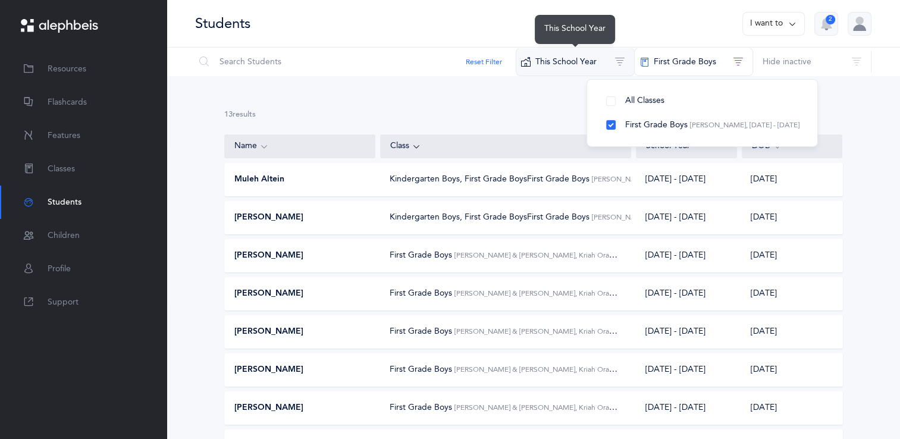
click at [580, 68] on button "This School Year" at bounding box center [575, 62] width 119 height 29
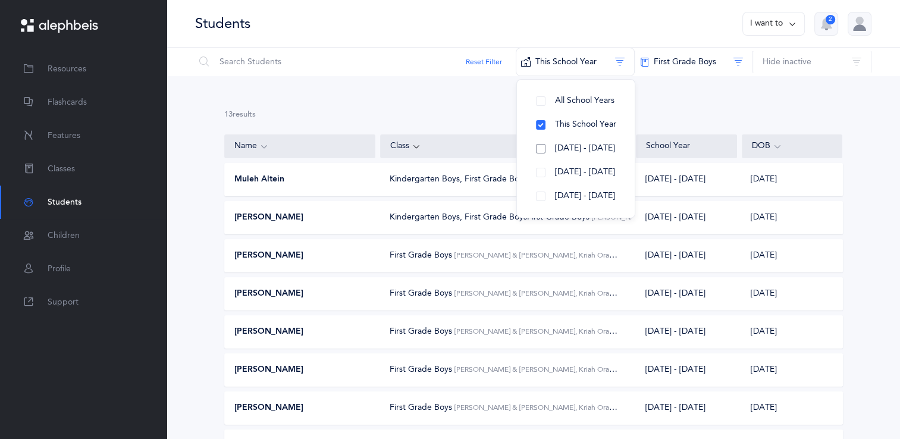
click at [552, 150] on button "[DATE] - [DATE]" at bounding box center [575, 149] width 99 height 24
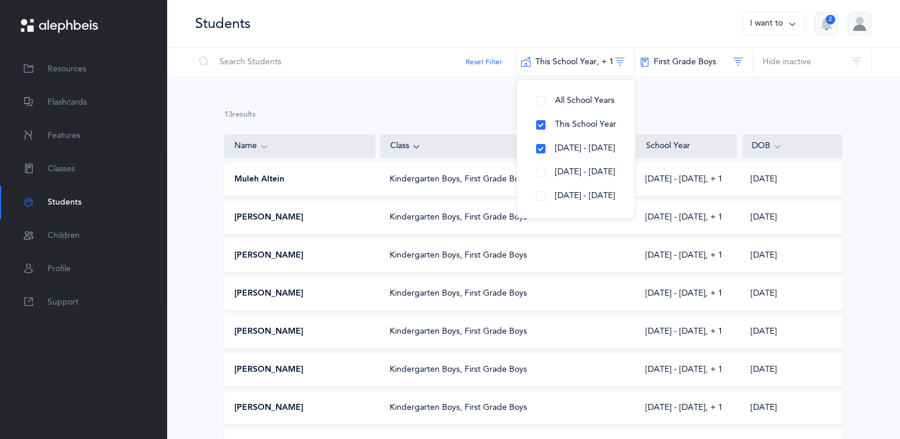
click at [480, 113] on div "13 results total" at bounding box center [533, 114] width 618 height 11
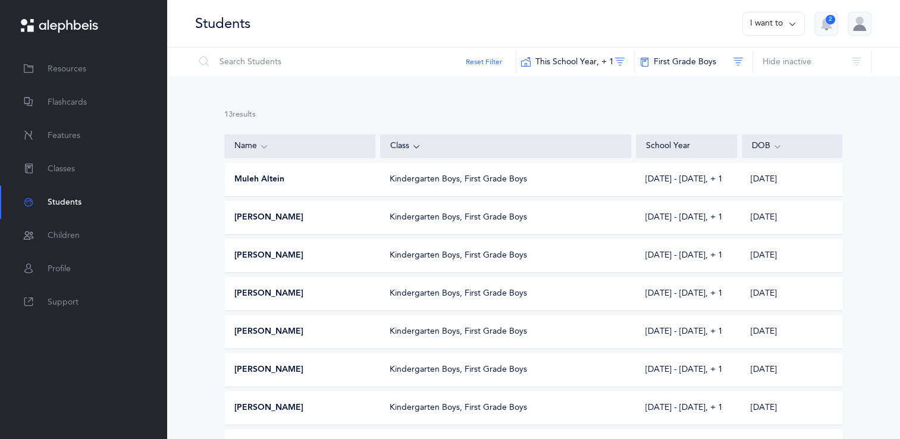
click at [786, 26] on button "I want to" at bounding box center [773, 24] width 62 height 24
click at [367, 60] on input "text" at bounding box center [355, 62] width 322 height 29
click at [373, 32] on div "Students I want to 2" at bounding box center [532, 24] width 733 height 48
drag, startPoint x: 84, startPoint y: 67, endPoint x: 122, endPoint y: 88, distance: 43.7
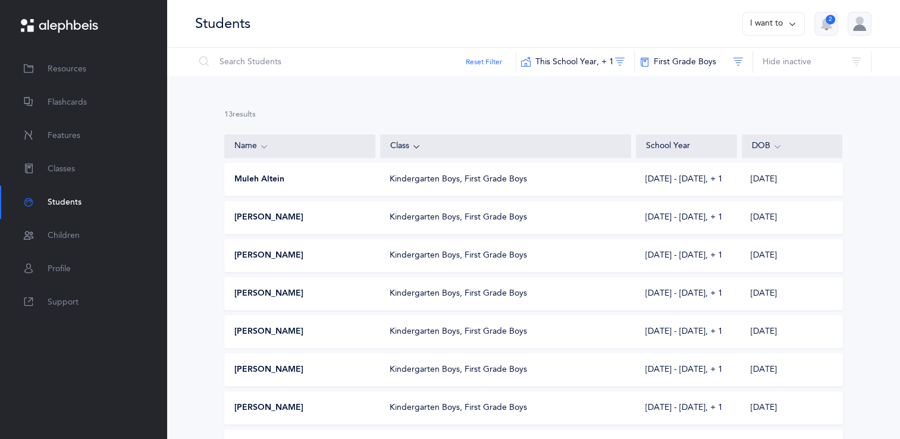
drag, startPoint x: 122, startPoint y: 88, endPoint x: 158, endPoint y: 37, distance: 61.5
click at [158, 37] on div at bounding box center [83, 26] width 166 height 52
drag, startPoint x: 343, startPoint y: 89, endPoint x: 409, endPoint y: 125, distance: 75.6
click at [108, 65] on link "Resources" at bounding box center [83, 68] width 166 height 33
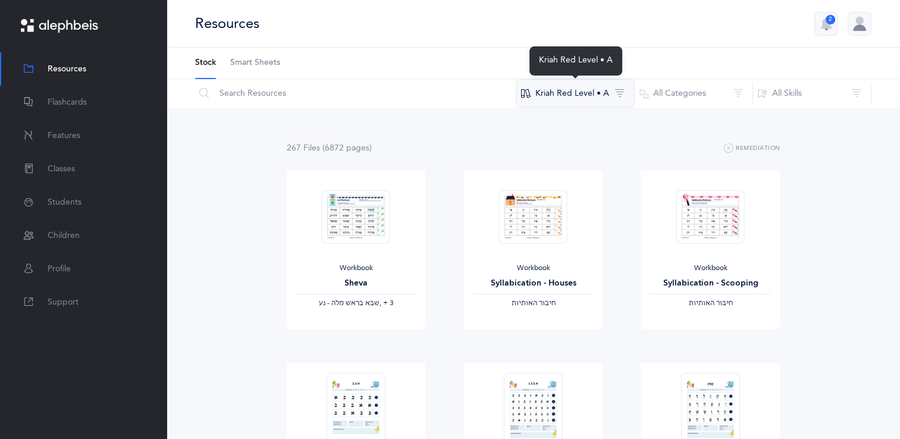
click at [593, 94] on button "Kriah Red Level • A" at bounding box center [575, 93] width 119 height 29
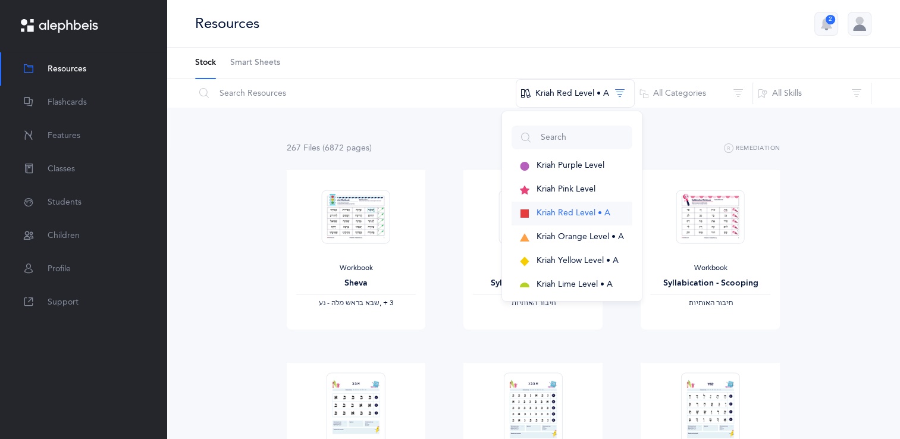
click at [567, 211] on span "Kriah Red Level • A" at bounding box center [573, 213] width 74 height 10
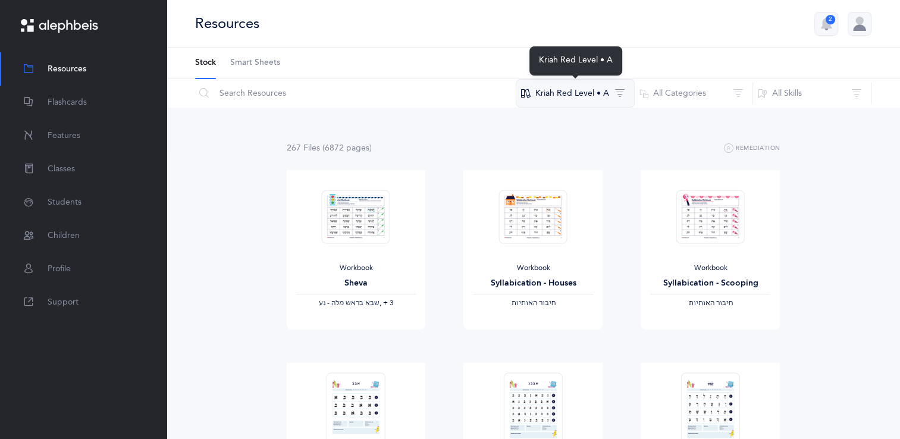
click at [588, 96] on button "Kriah Red Level • A" at bounding box center [575, 93] width 119 height 29
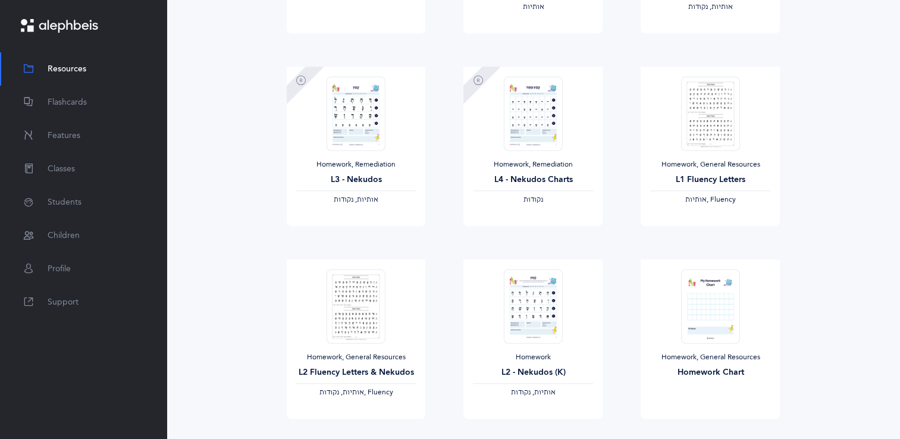
scroll to position [1363, 0]
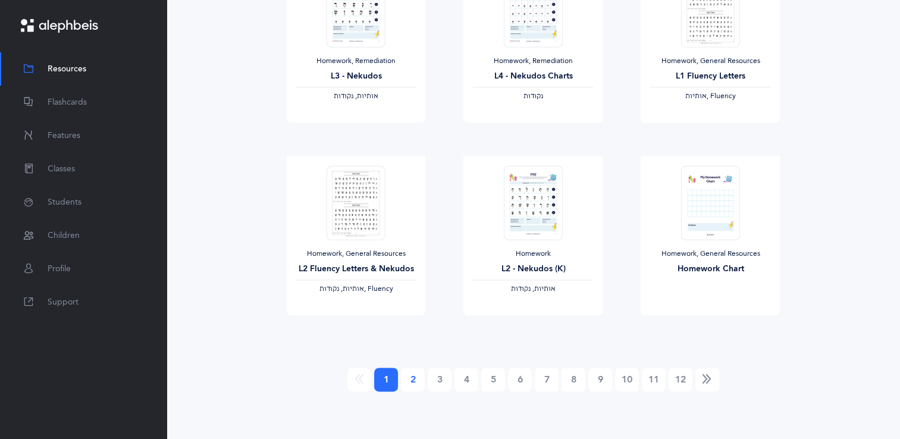
click at [419, 376] on link "2" at bounding box center [413, 379] width 24 height 24
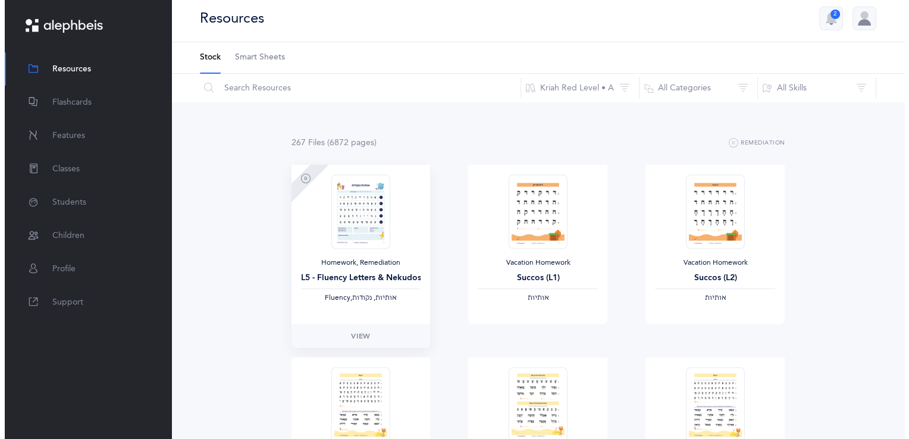
scroll to position [0, 0]
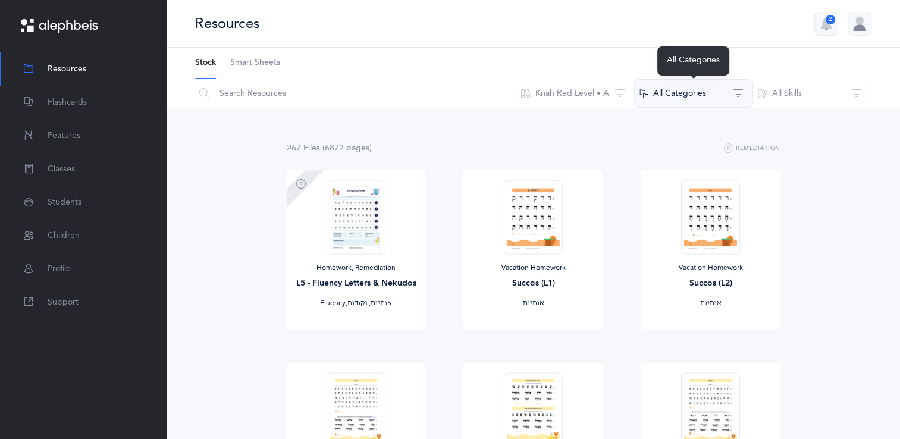
click at [709, 87] on button "All Categories" at bounding box center [693, 93] width 119 height 29
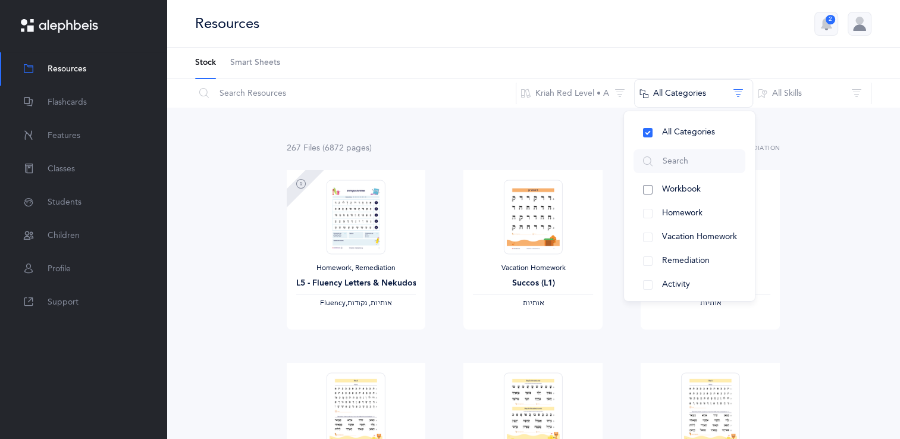
click at [687, 189] on span "Workbook" at bounding box center [681, 189] width 39 height 10
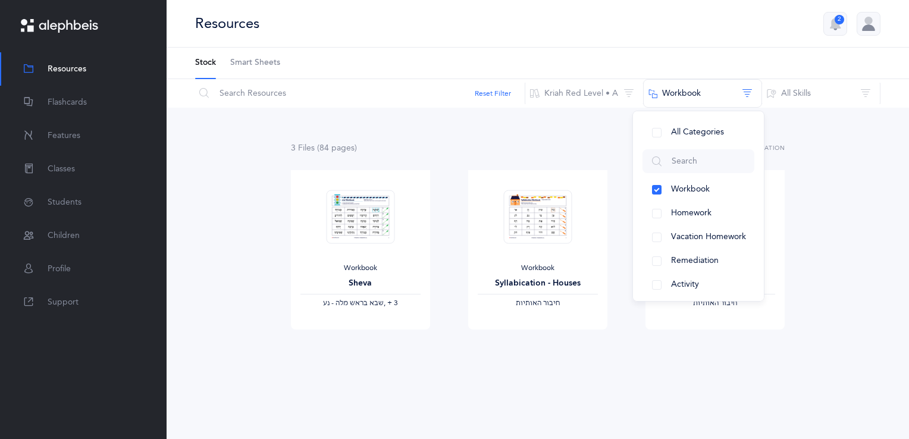
click at [599, 150] on div "3 File s (84 page s ) Remediation" at bounding box center [538, 148] width 494 height 15
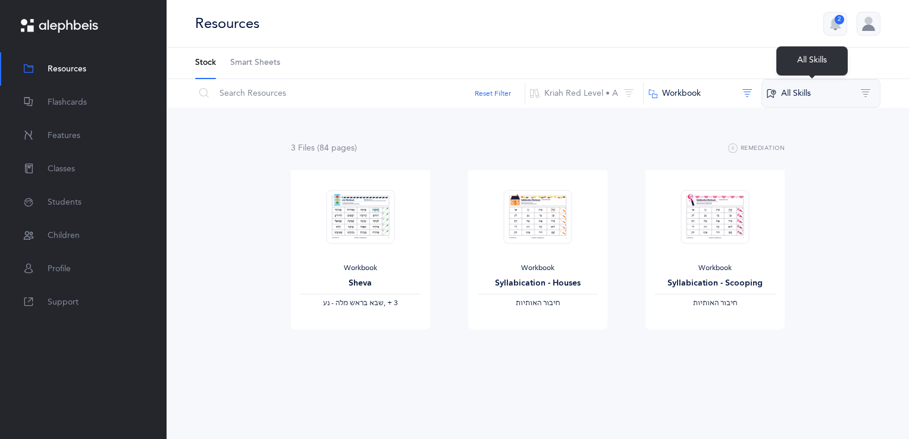
click at [784, 87] on button "All Skills" at bounding box center [820, 93] width 119 height 29
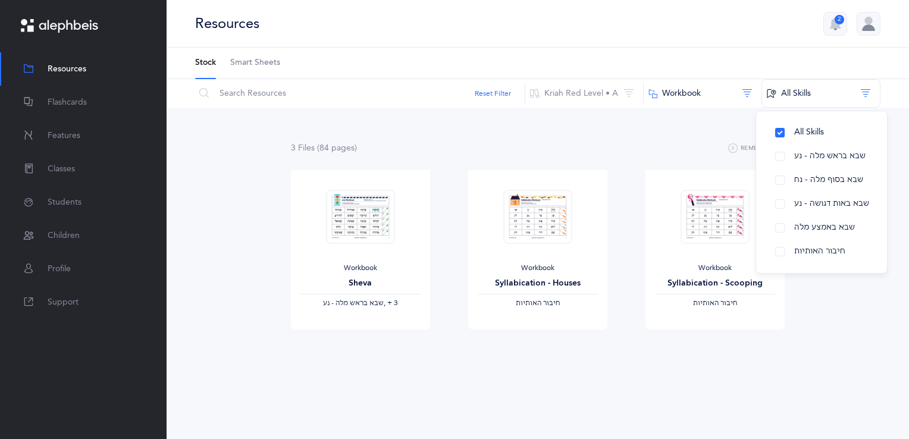
click at [659, 130] on div "3 File s (84 page s ) Remediation Workbook Sheva ‫שבא בראש מלה - נע‬ ‪, + 3‬ Vi…" at bounding box center [537, 259] width 742 height 303
